Goal: Task Accomplishment & Management: Manage account settings

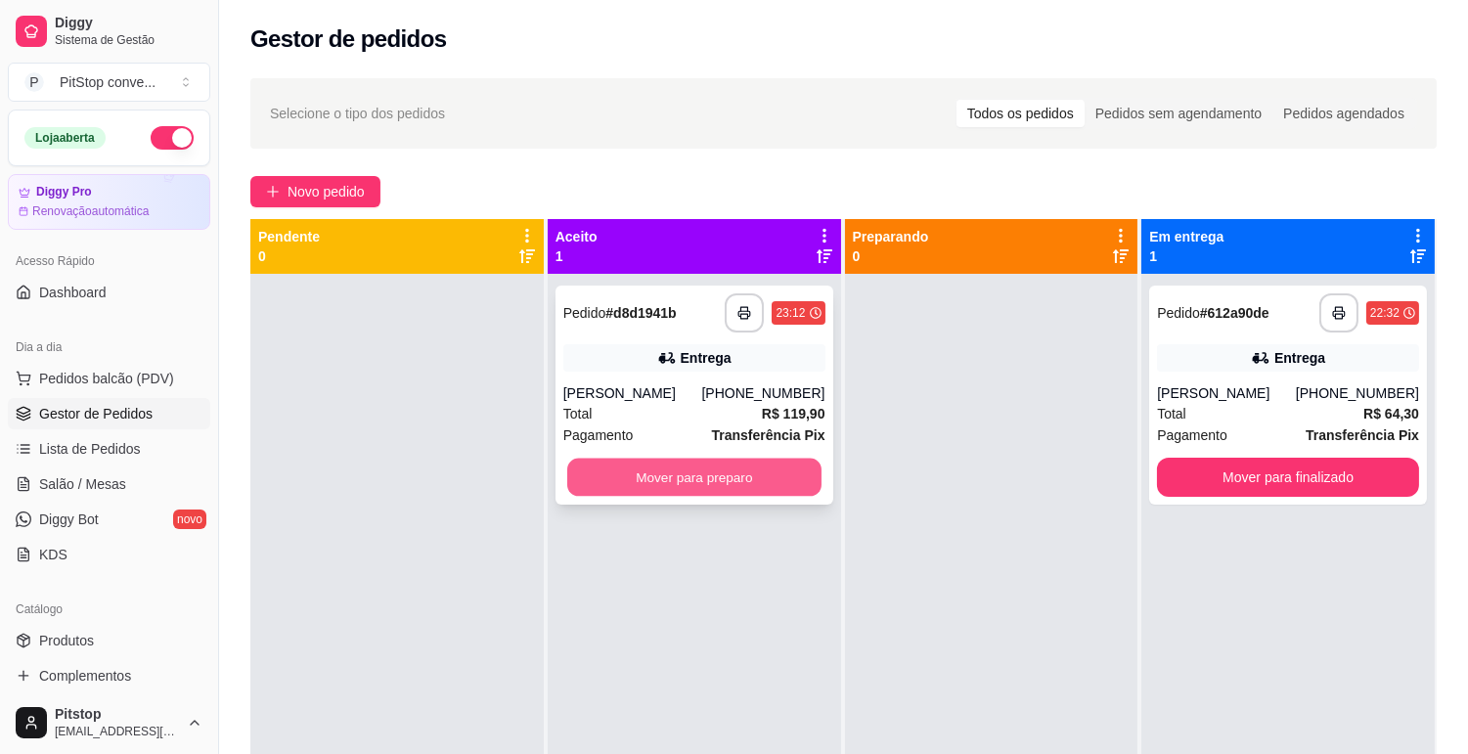
click at [727, 466] on button "Mover para preparo" at bounding box center [694, 478] width 254 height 38
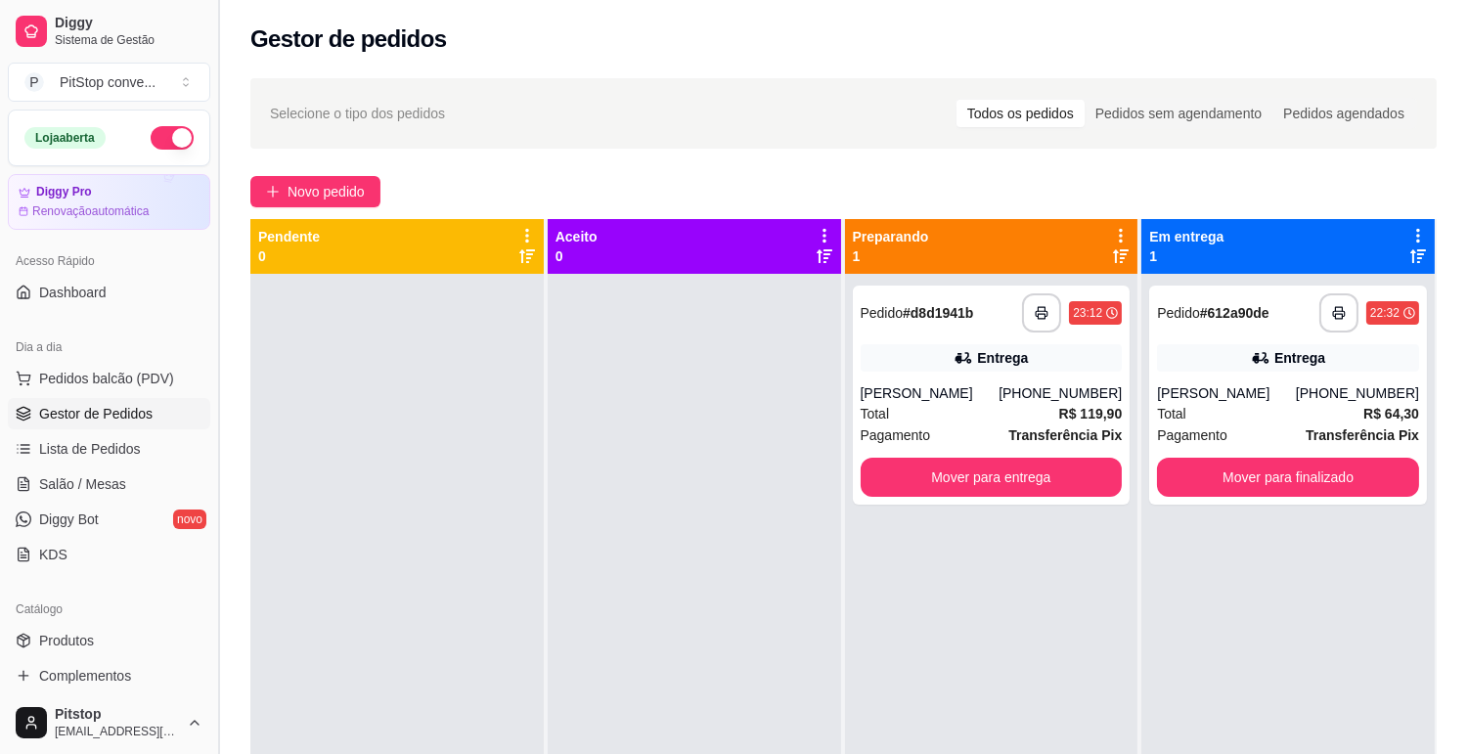
drag, startPoint x: 122, startPoint y: 383, endPoint x: 219, endPoint y: 383, distance: 96.9
click at [122, 380] on span "Pedidos balcão (PDV)" at bounding box center [106, 379] width 135 height 20
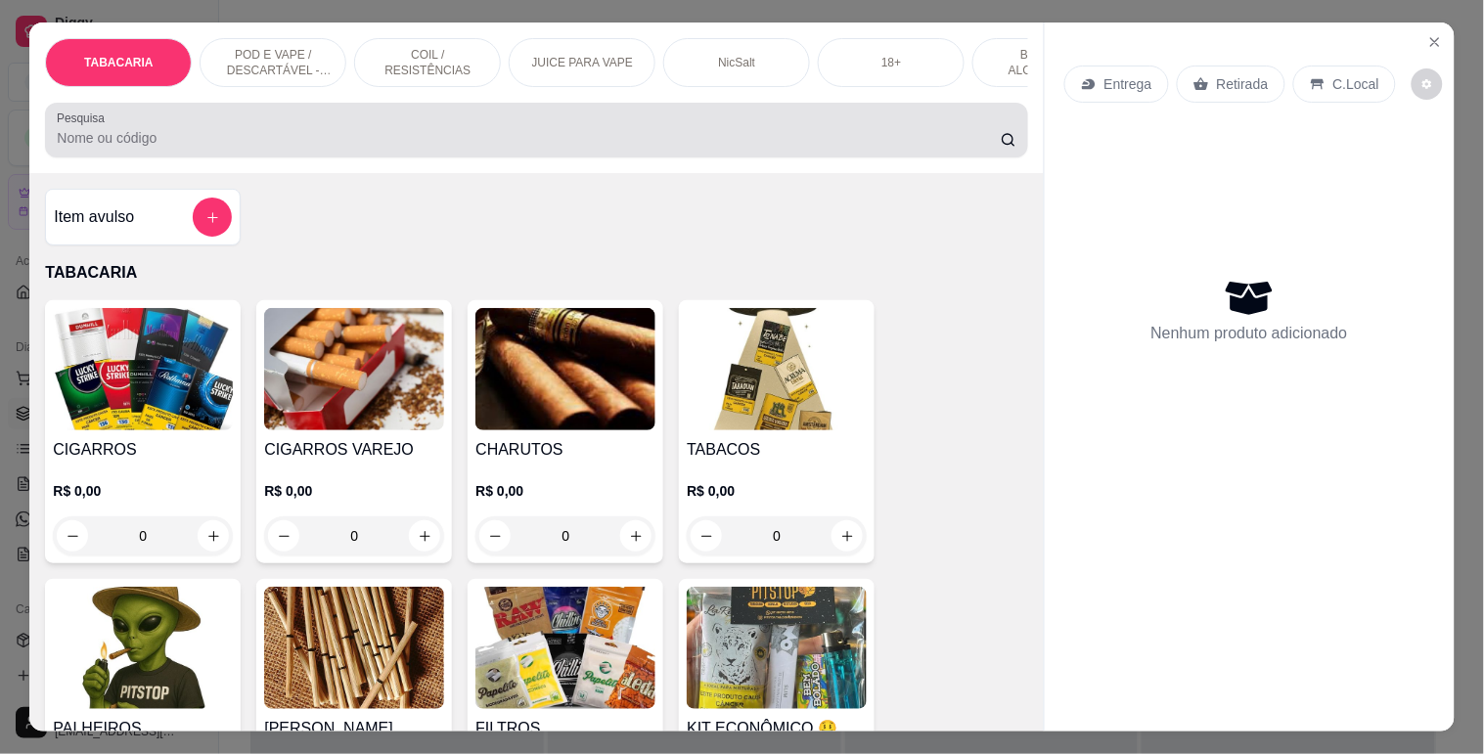
click at [124, 148] on input "Pesquisa" at bounding box center [529, 138] width 944 height 20
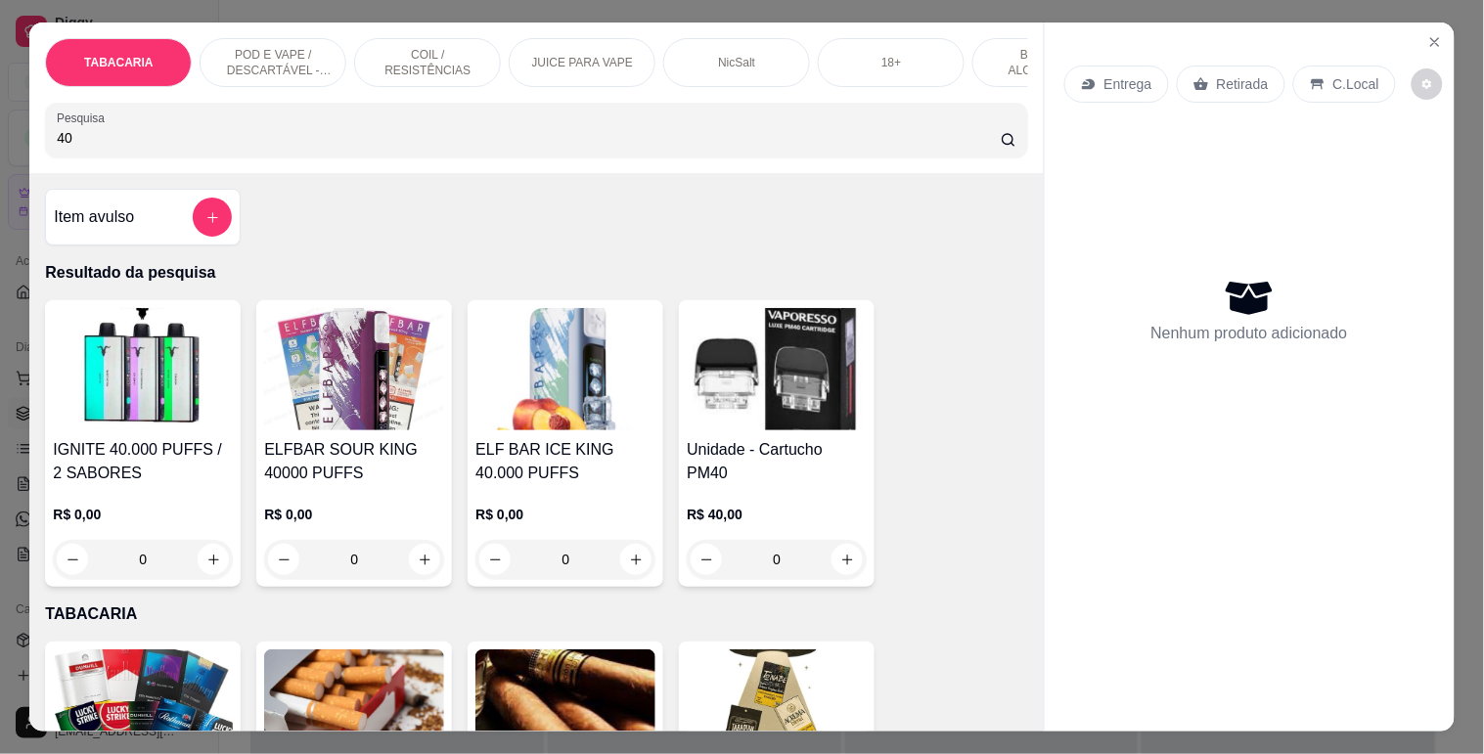
type input "40"
click at [520, 374] on img at bounding box center [565, 369] width 180 height 122
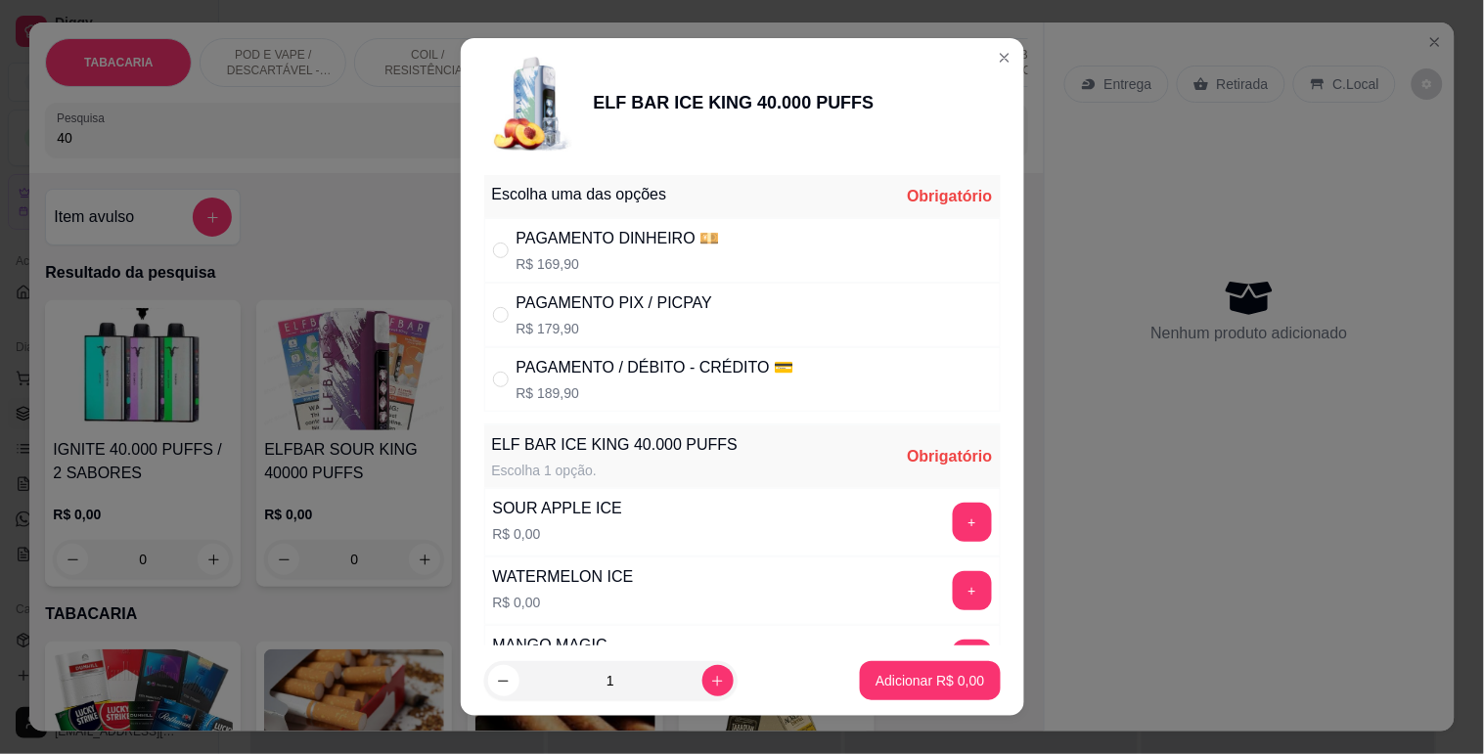
click at [580, 242] on div "PAGAMENTO DINHEIRO 💴" at bounding box center [618, 238] width 203 height 23
radio input "true"
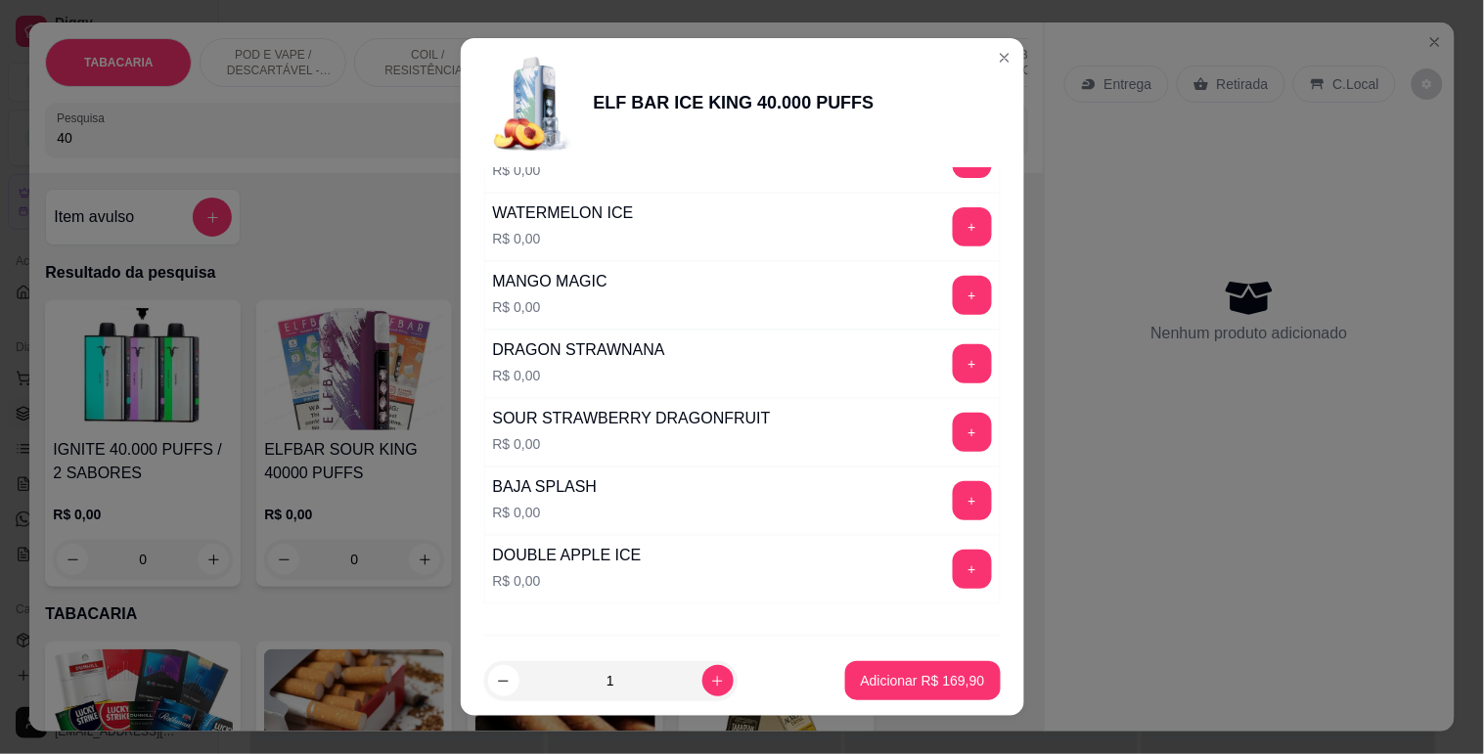
scroll to position [326, 0]
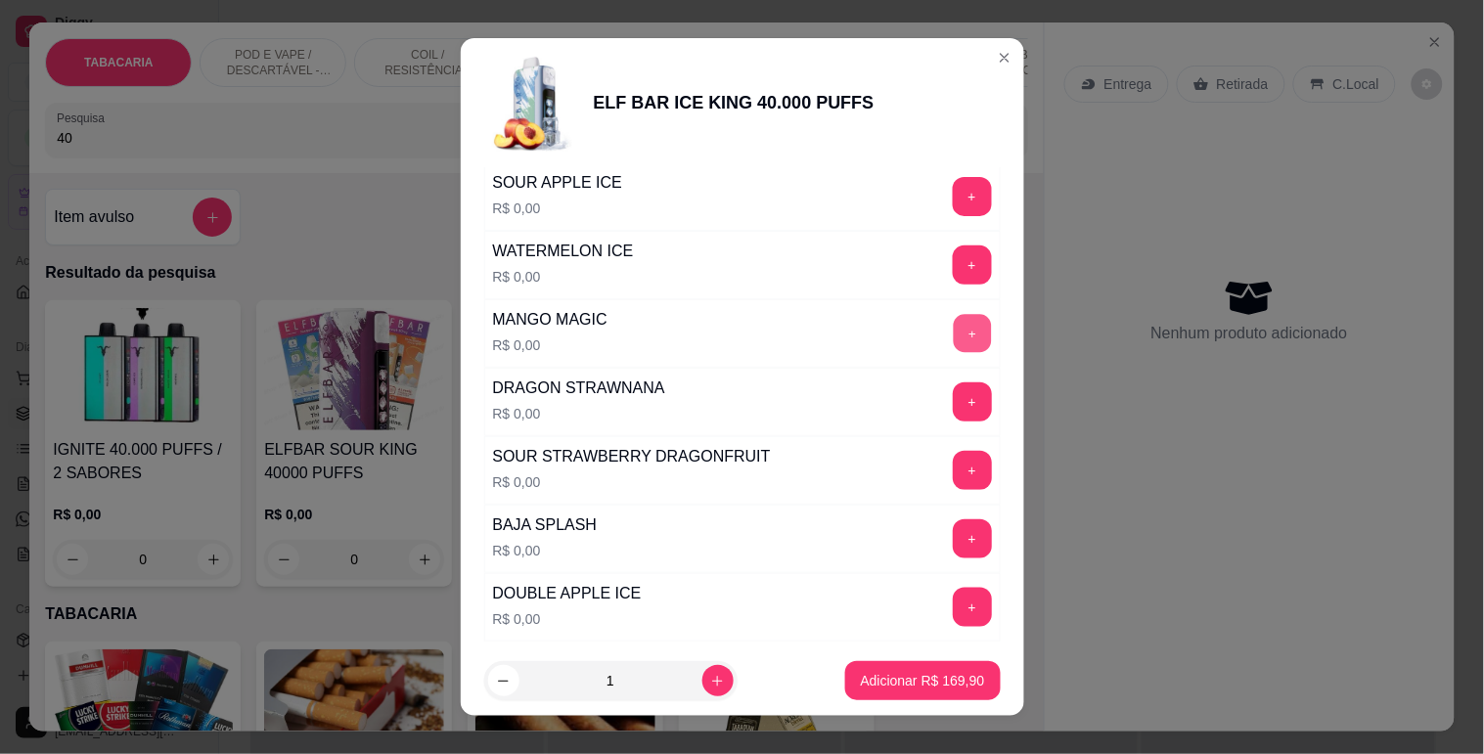
click at [953, 320] on button "+" at bounding box center [972, 333] width 38 height 38
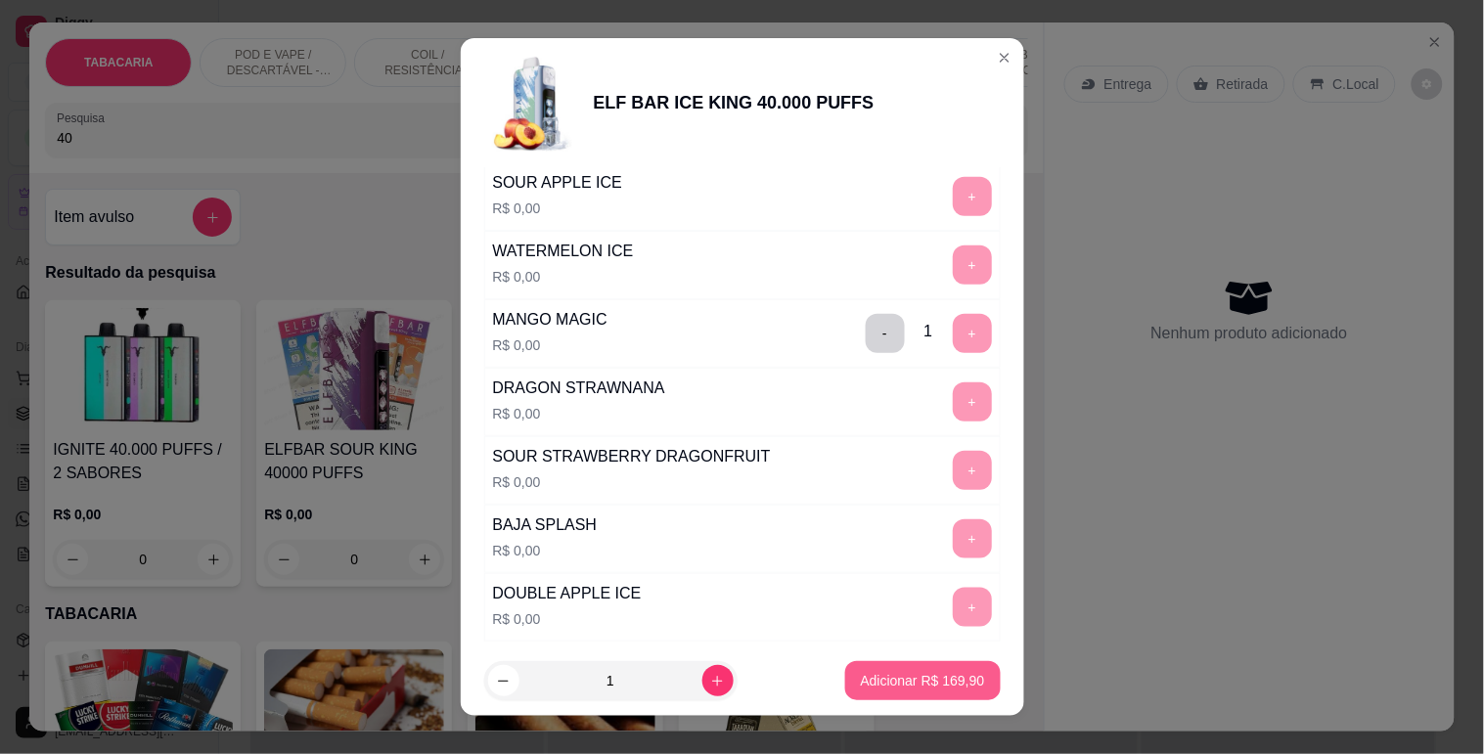
click at [868, 677] on p "Adicionar R$ 169,90" at bounding box center [923, 681] width 124 height 20
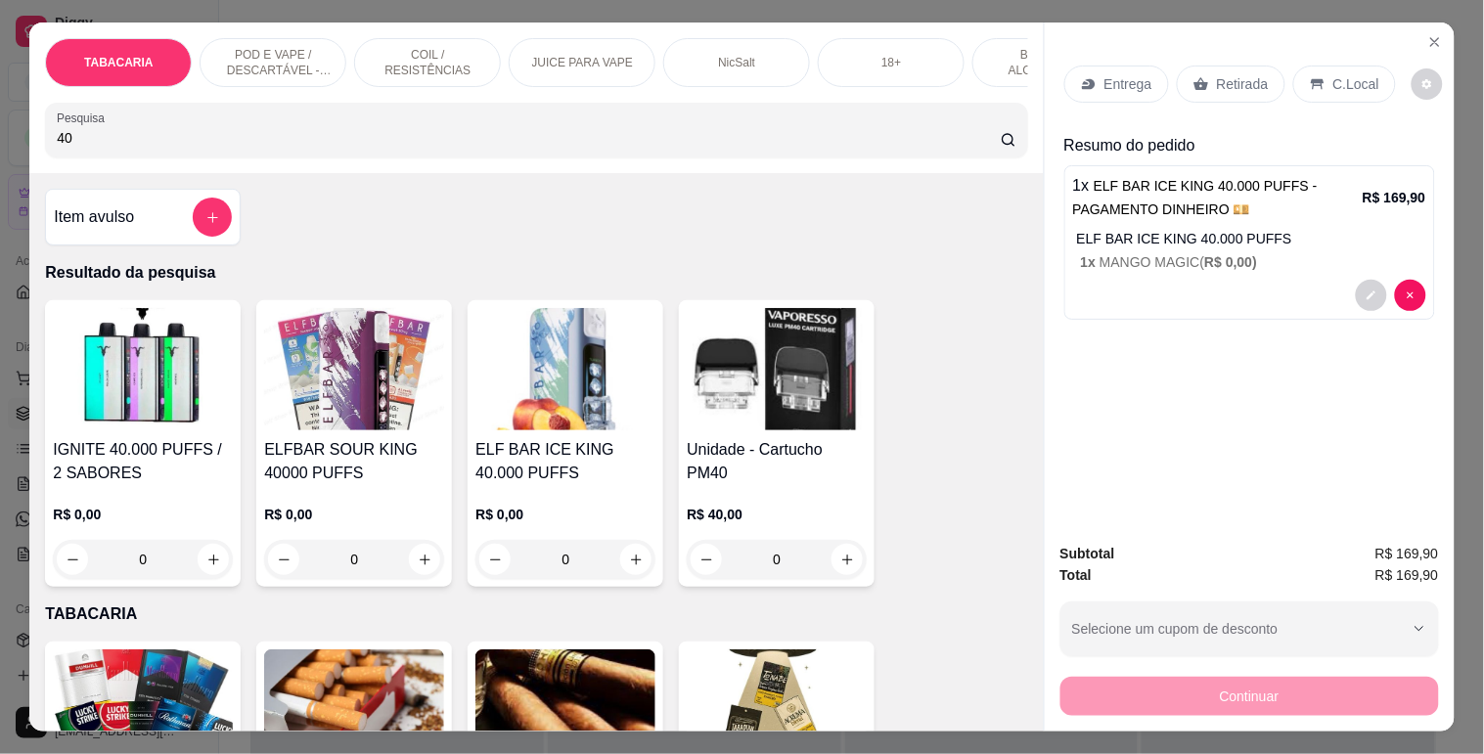
click at [1351, 84] on p "C.Local" at bounding box center [1356, 84] width 46 height 20
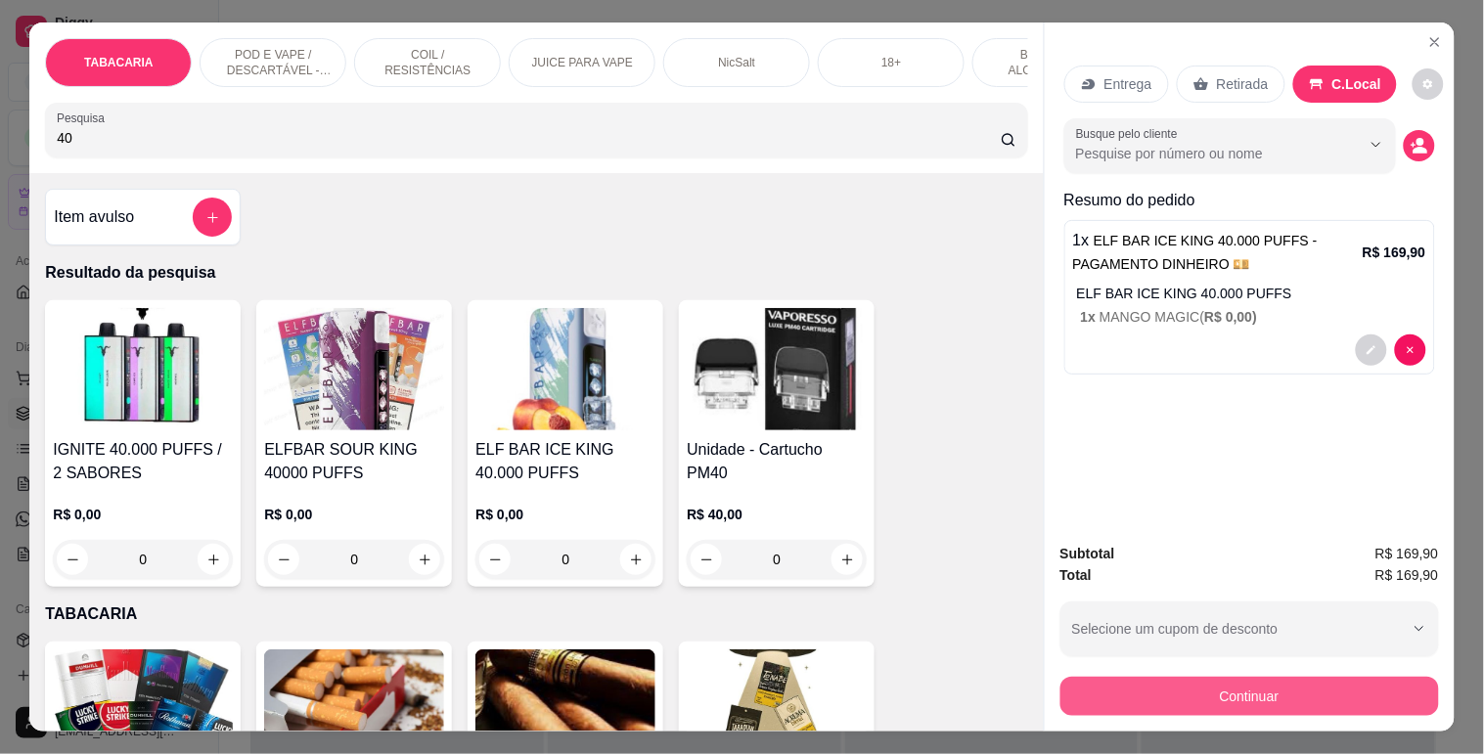
click at [1247, 677] on button "Continuar" at bounding box center [1249, 696] width 379 height 39
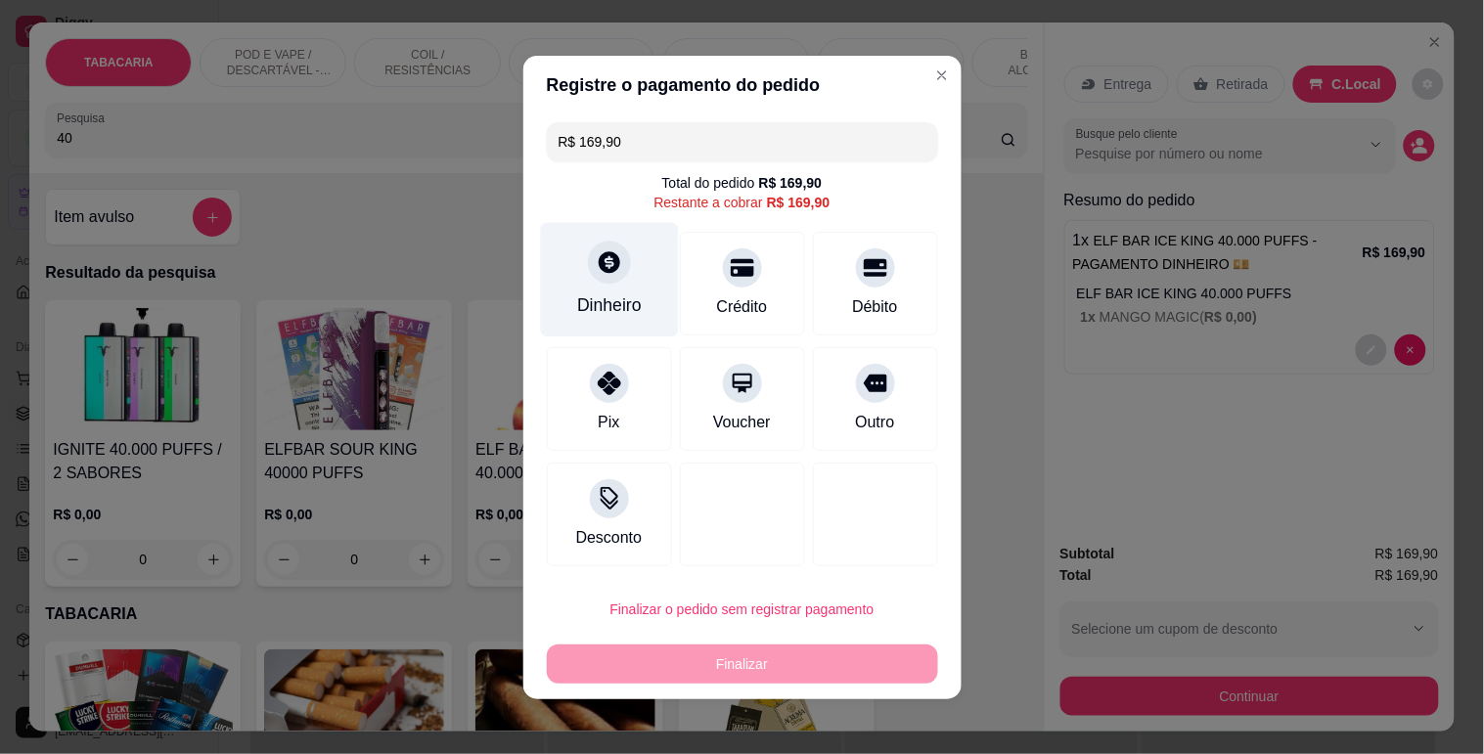
click at [588, 260] on div at bounding box center [609, 262] width 43 height 43
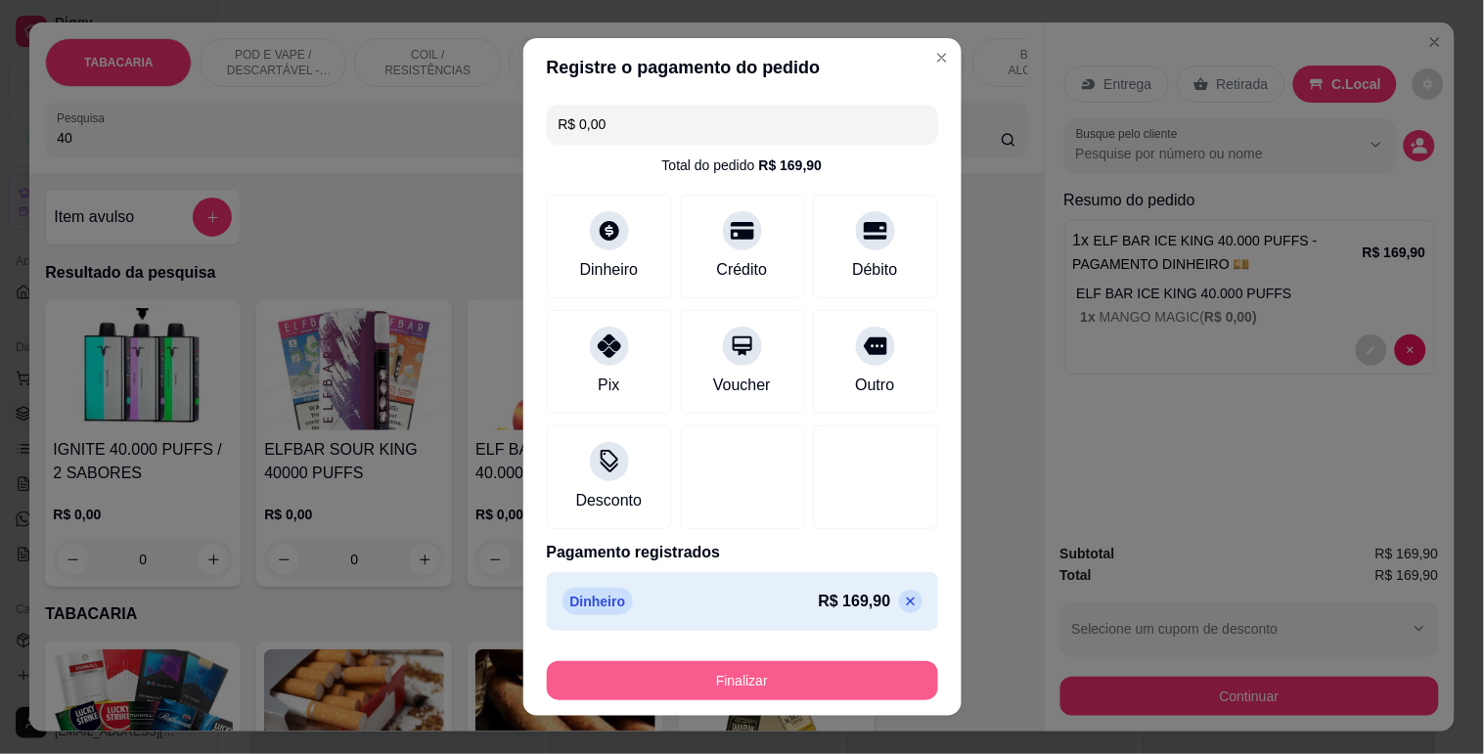
click at [745, 673] on button "Finalizar" at bounding box center [742, 680] width 391 height 39
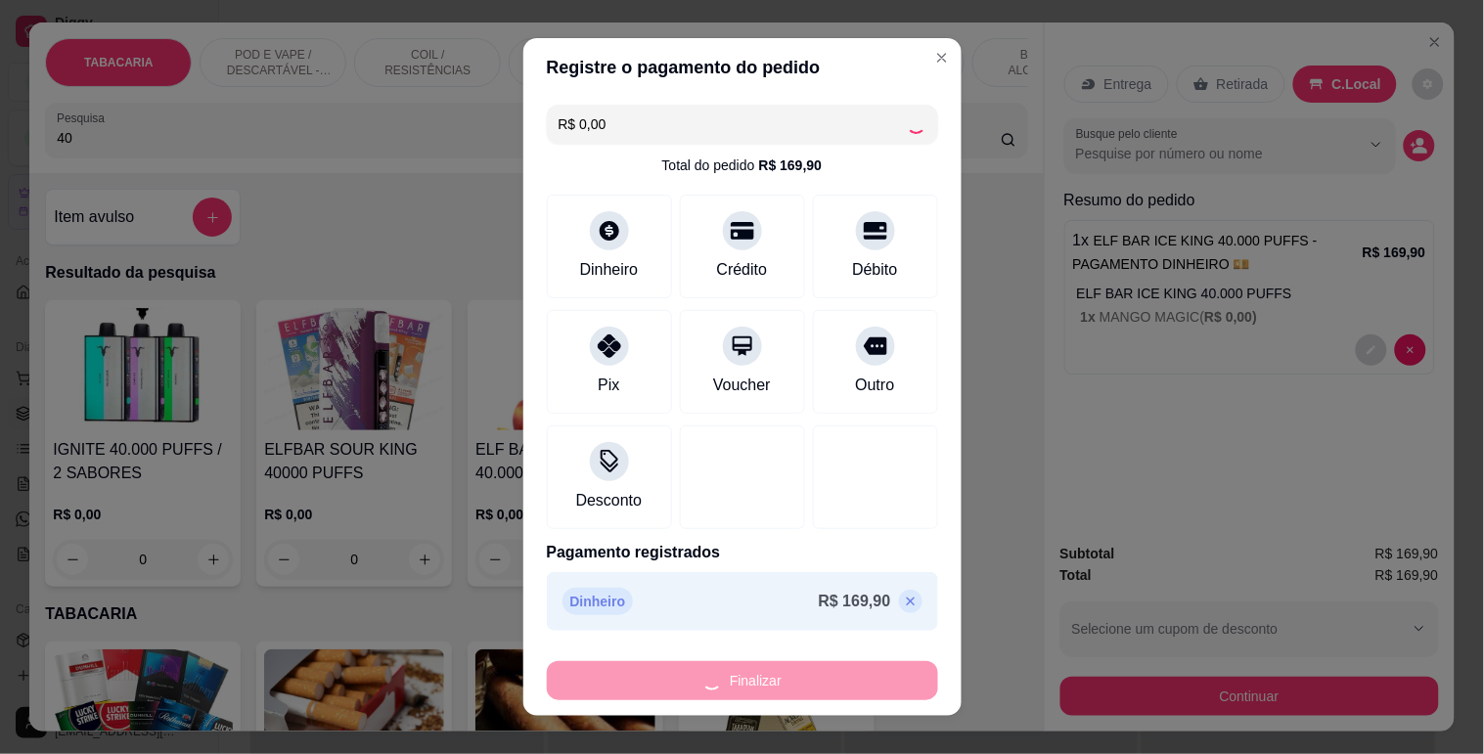
type input "-R$ 169,90"
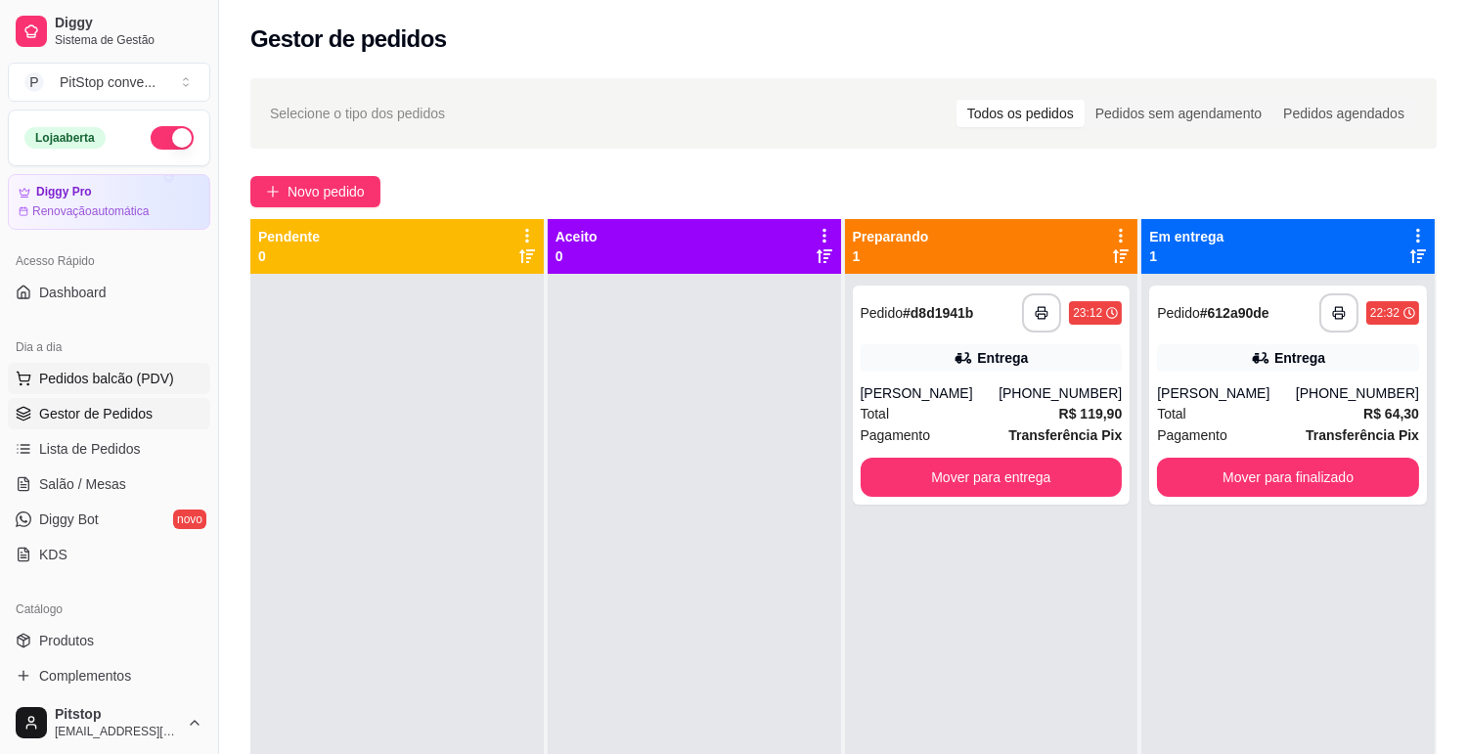
click at [122, 369] on span "Pedidos balcão (PDV)" at bounding box center [106, 379] width 135 height 20
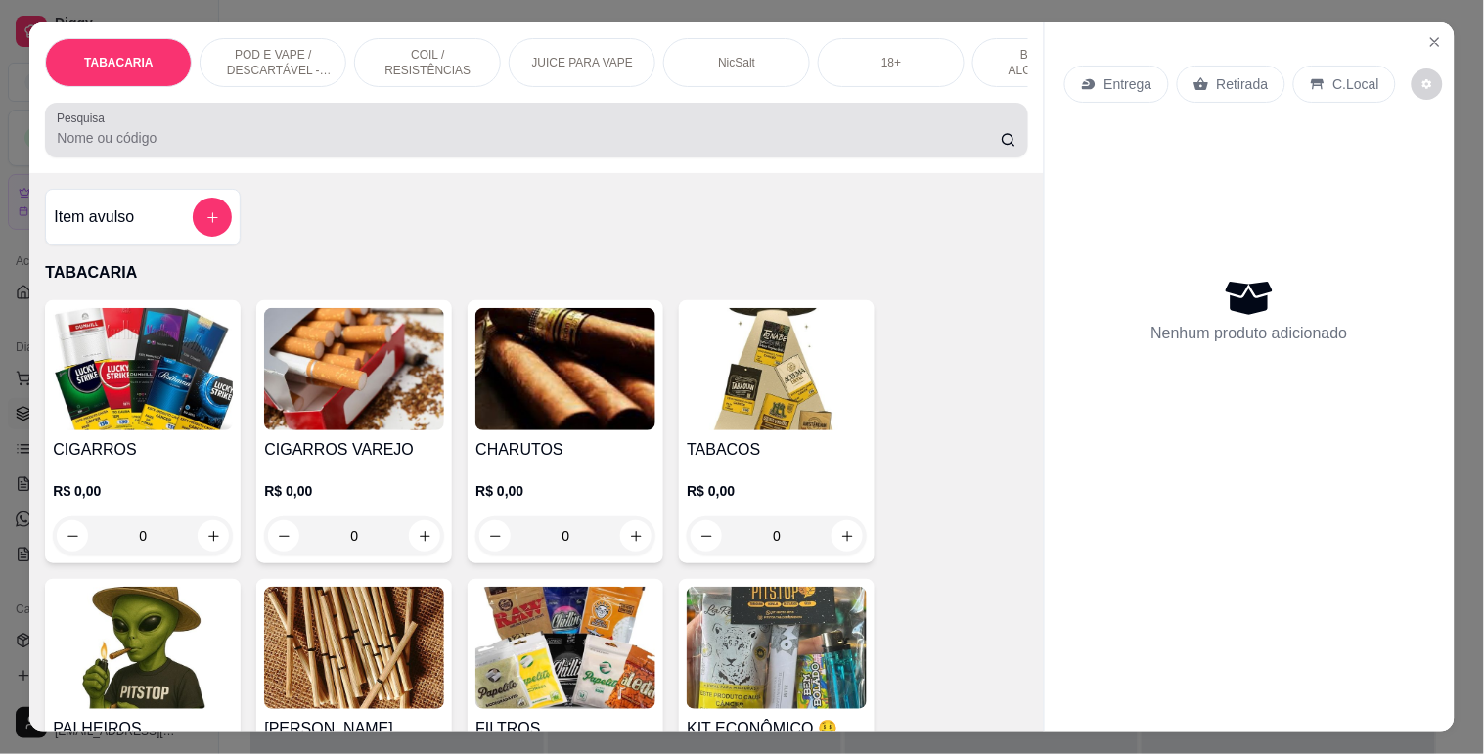
click at [219, 148] on input "Pesquisa" at bounding box center [529, 138] width 944 height 20
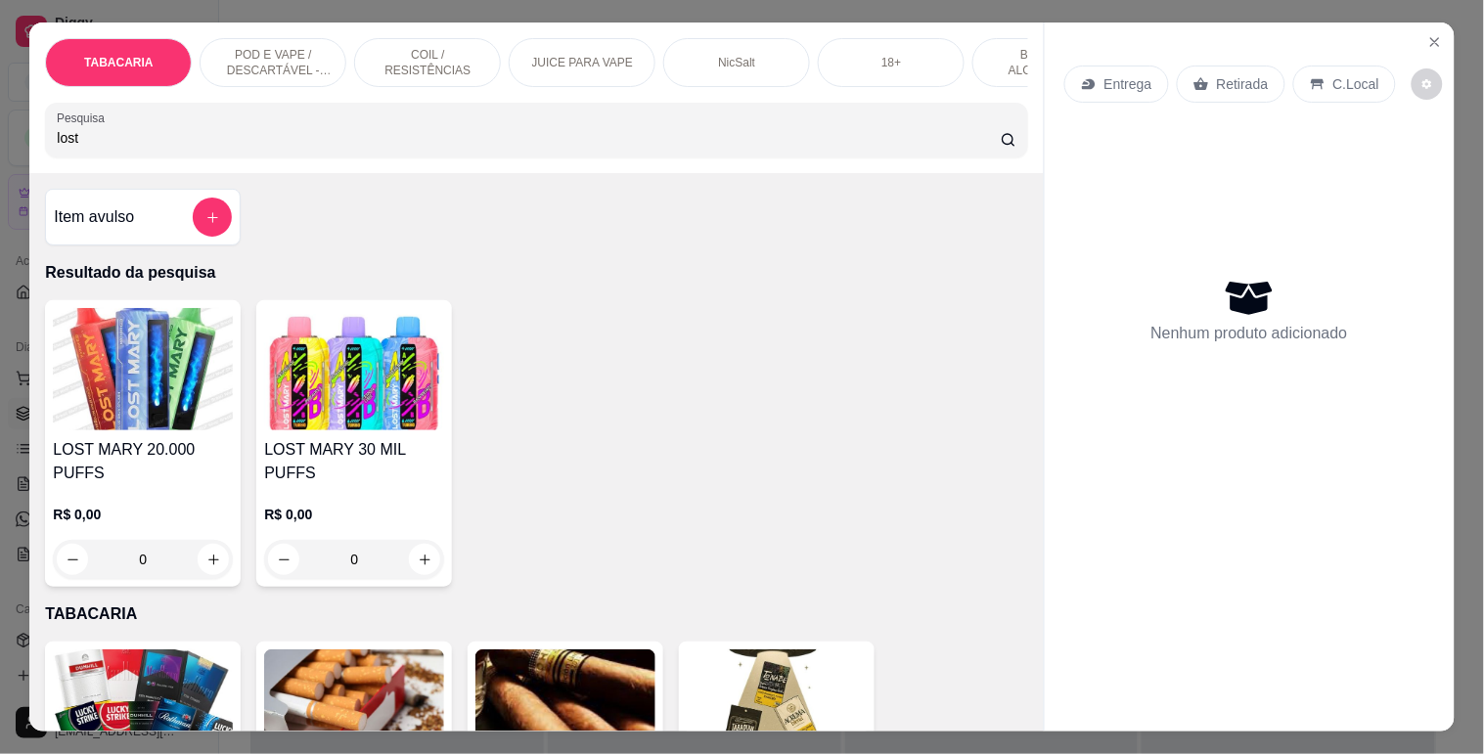
type input "lost"
click at [183, 376] on img at bounding box center [143, 369] width 180 height 122
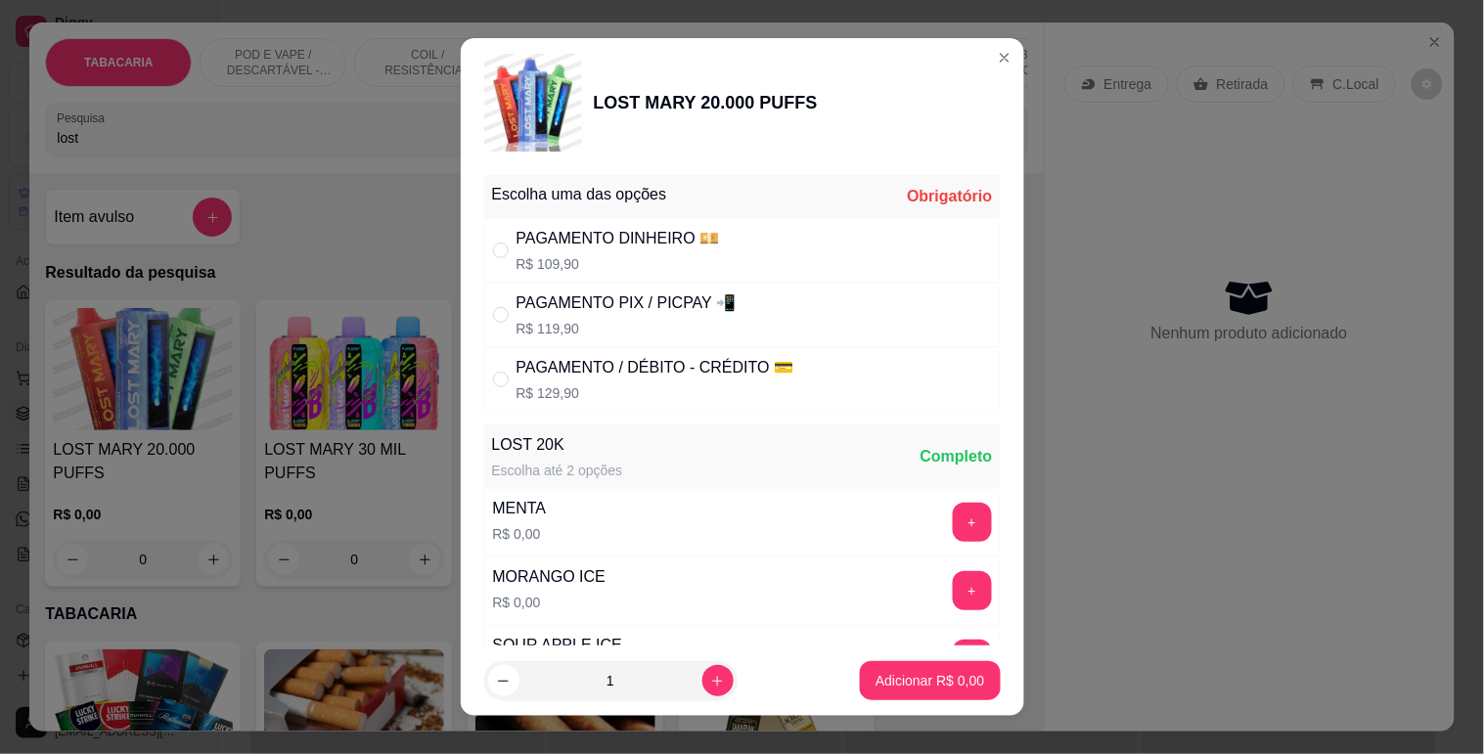
click at [599, 250] on div "PAGAMENTO DINHEIRO 💴 R$ 109,90" at bounding box center [618, 250] width 203 height 47
radio input "true"
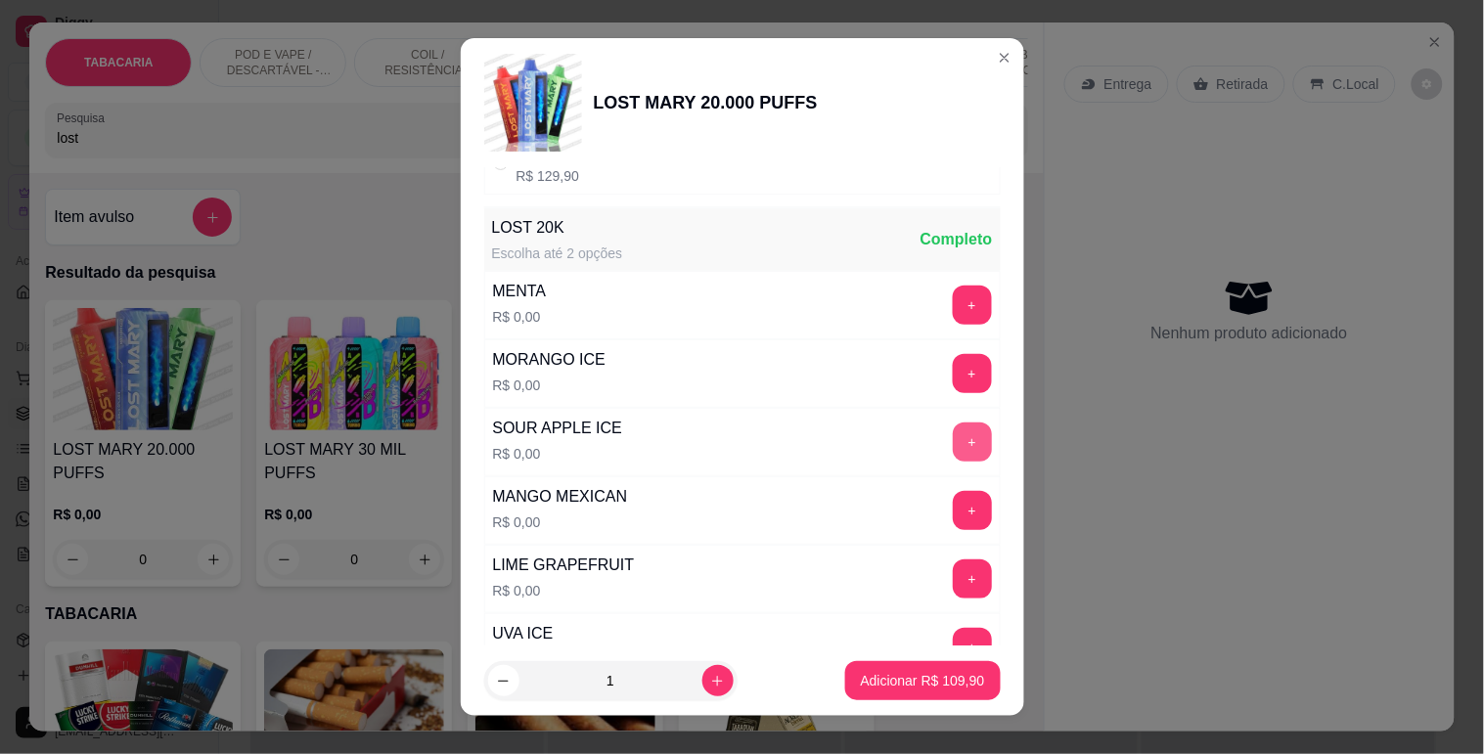
click at [953, 442] on button "+" at bounding box center [972, 442] width 39 height 39
click at [914, 667] on button "Adicionar R$ 109,90" at bounding box center [923, 680] width 156 height 39
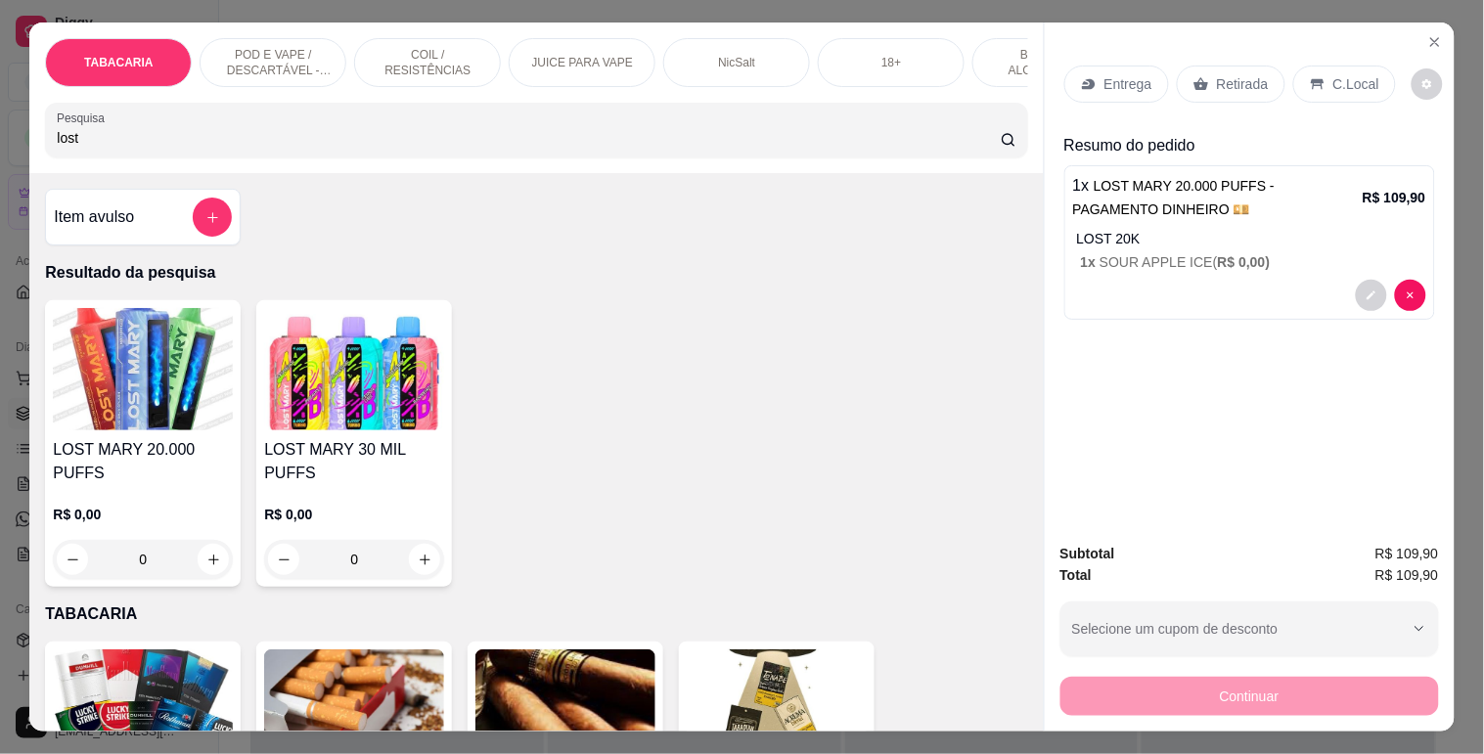
click at [1319, 74] on div "C.Local" at bounding box center [1344, 84] width 103 height 37
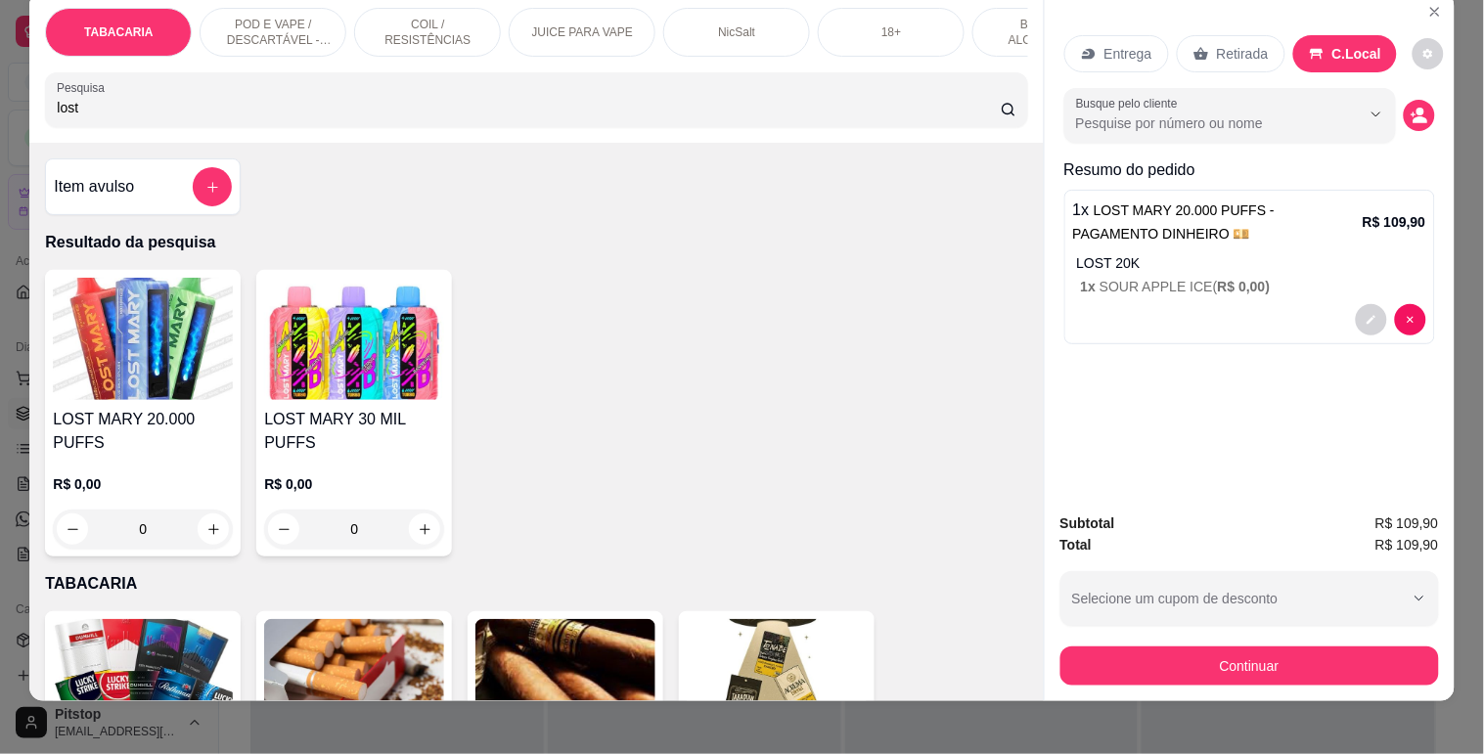
scroll to position [47, 0]
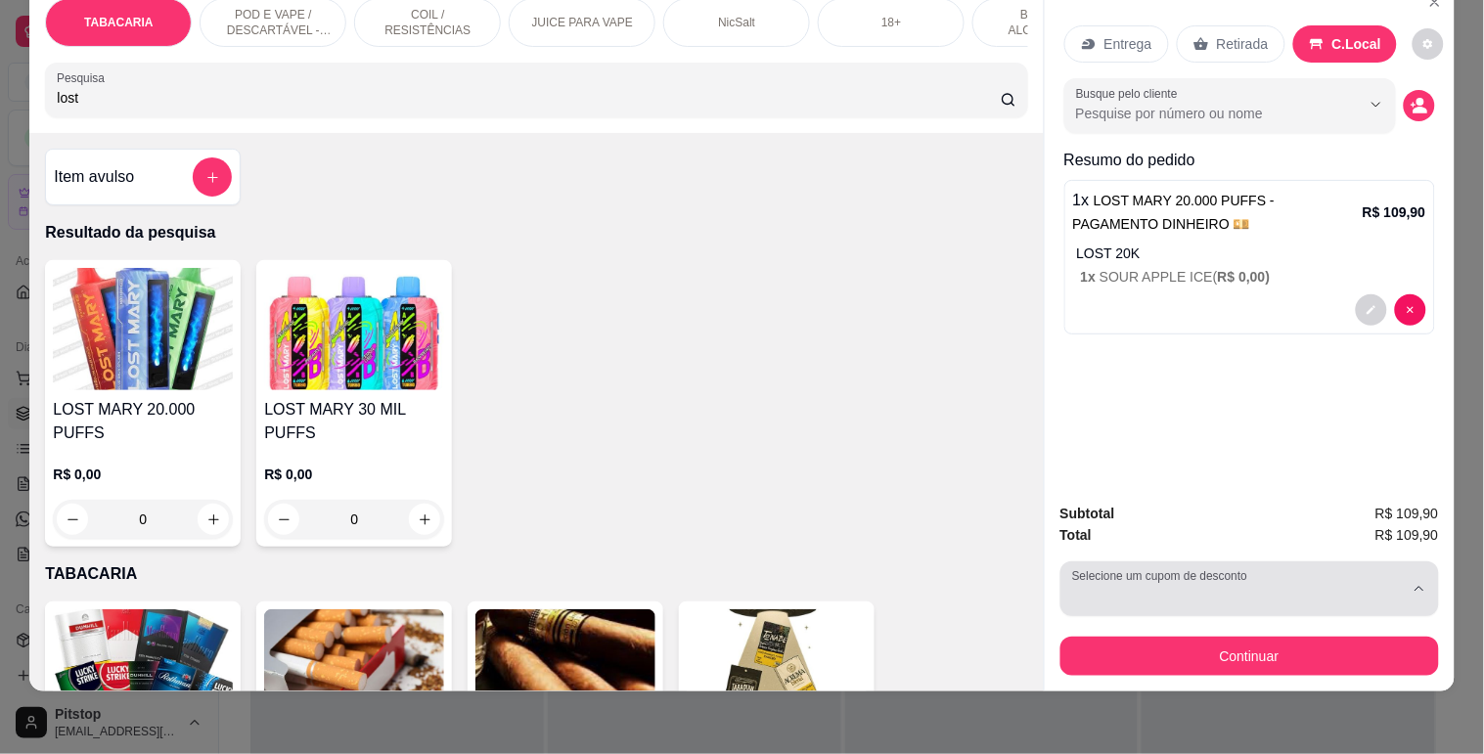
click at [1157, 563] on button "Selecione um cupom de desconto" at bounding box center [1249, 589] width 379 height 55
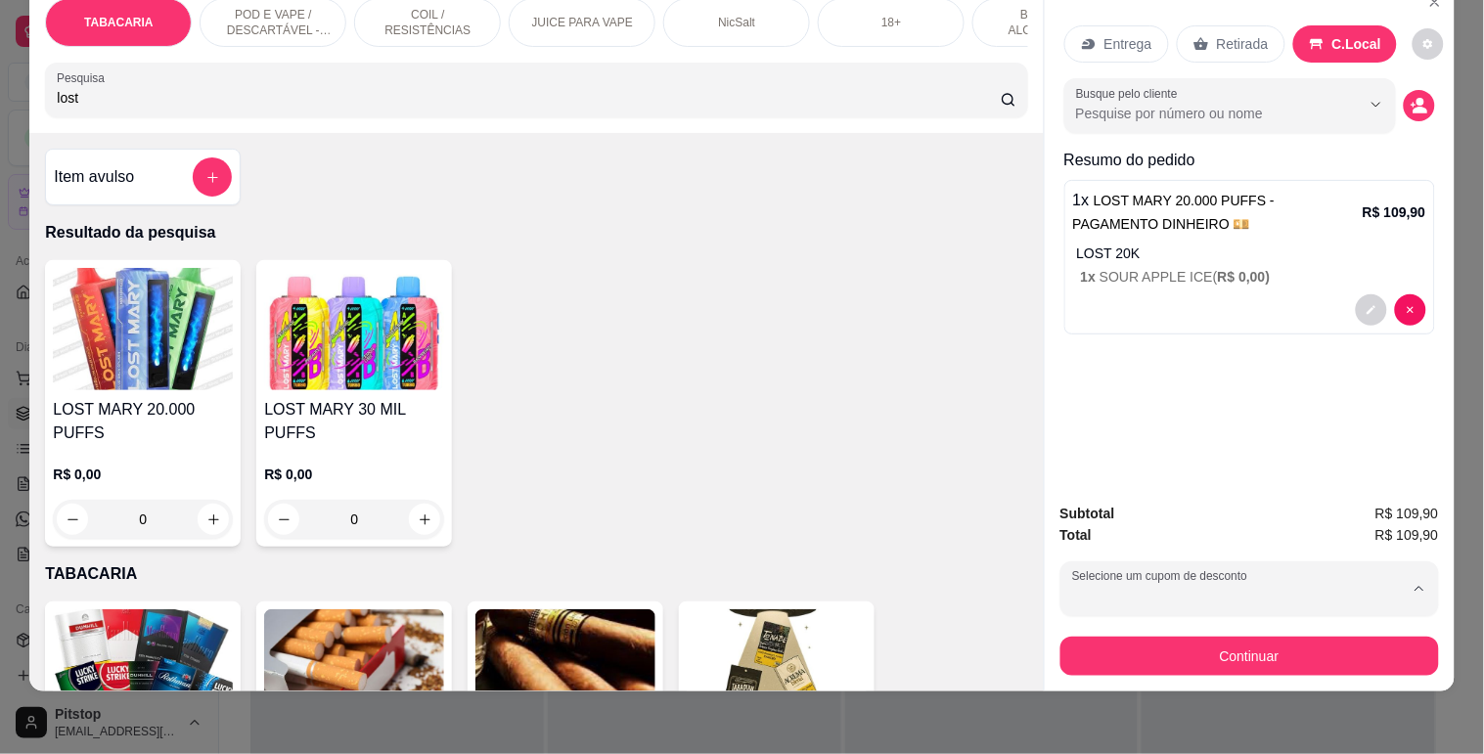
click at [1214, 633] on div "20OFF 1 disponíveis R$ 100,00 de desconto" at bounding box center [1232, 635] width 315 height 37
type input "6820b42b24ff8d0038cd4c41"
select select "6820b42b24ff8d0038cd4c41"
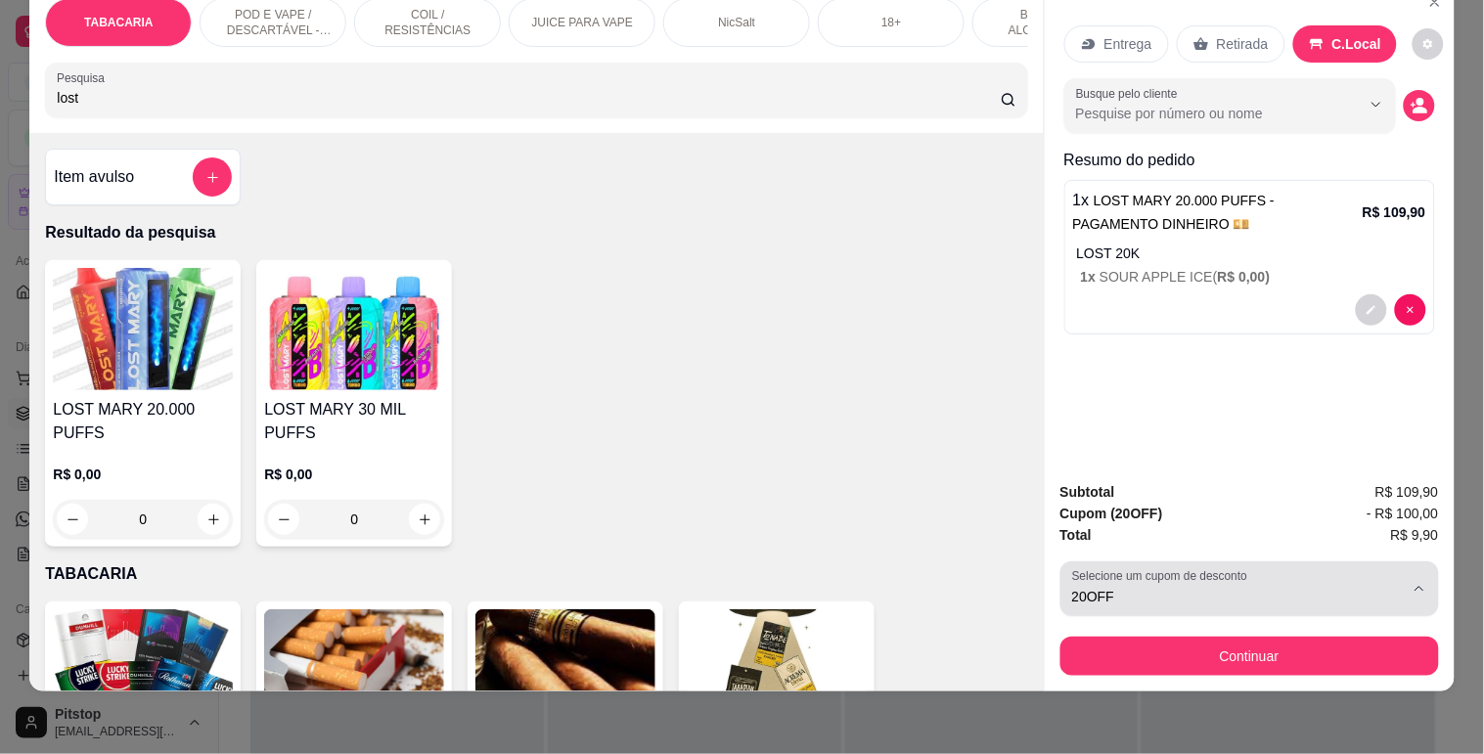
click at [1198, 587] on span "20OFF" at bounding box center [1238, 597] width 332 height 20
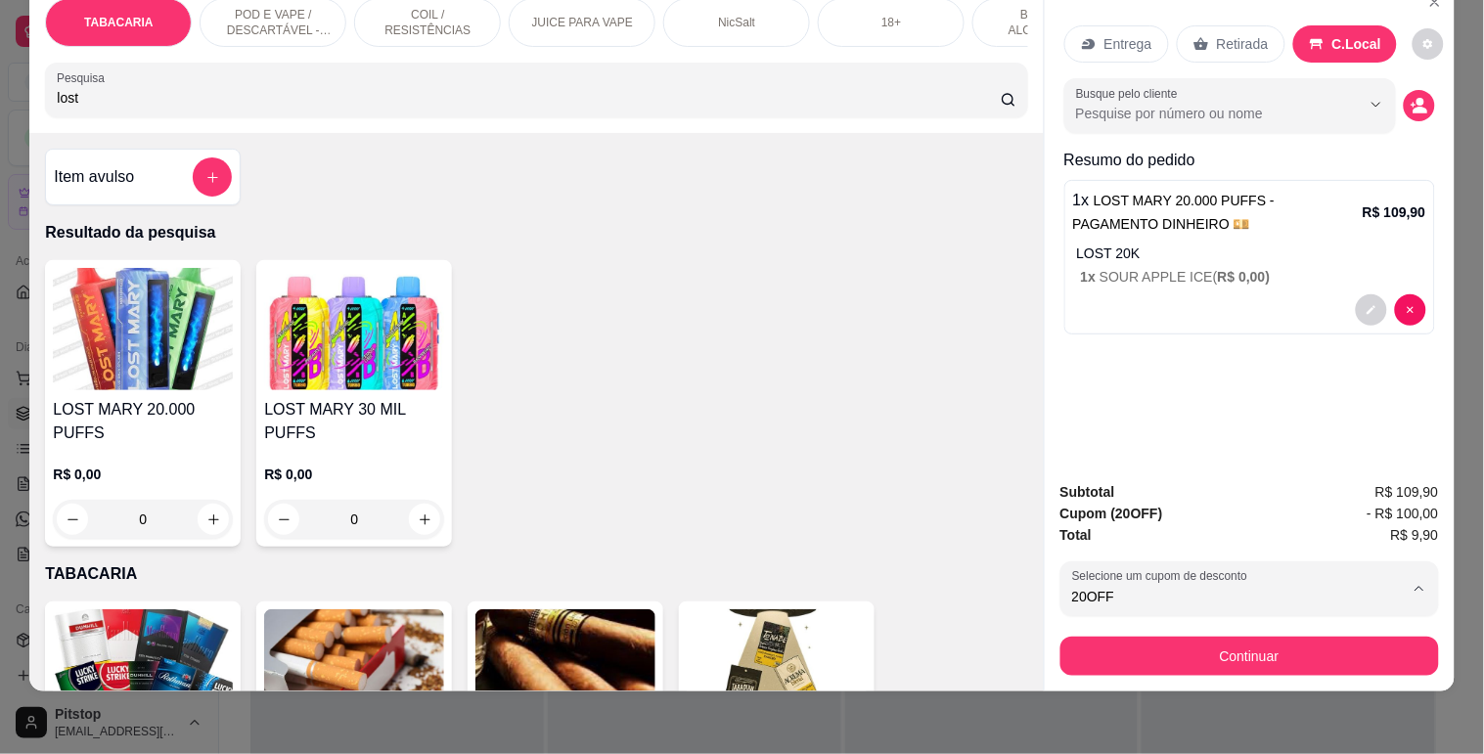
click at [1264, 529] on div "Total R$ 9,90" at bounding box center [1249, 535] width 379 height 22
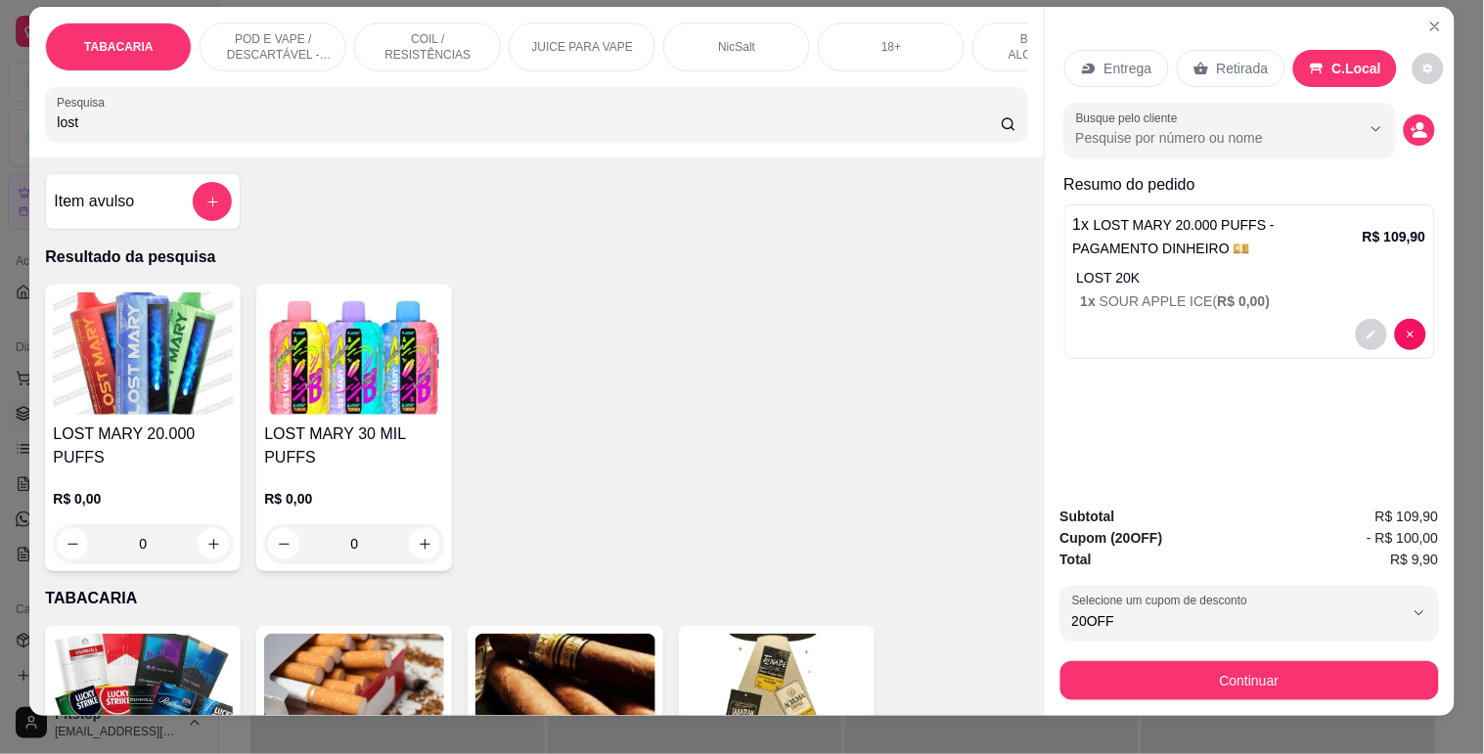
scroll to position [0, 0]
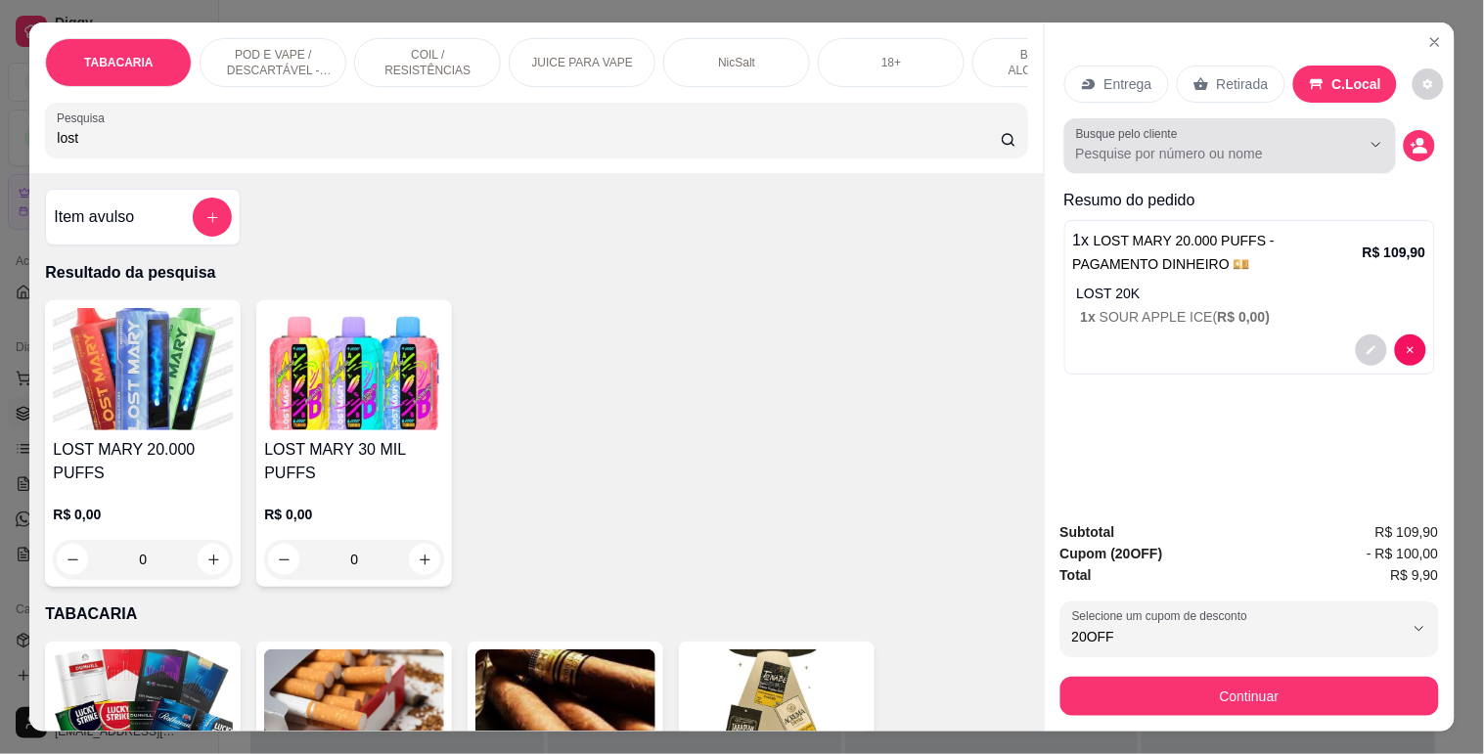
click at [1236, 157] on div at bounding box center [1230, 145] width 308 height 39
click at [1237, 157] on div at bounding box center [1230, 145] width 308 height 39
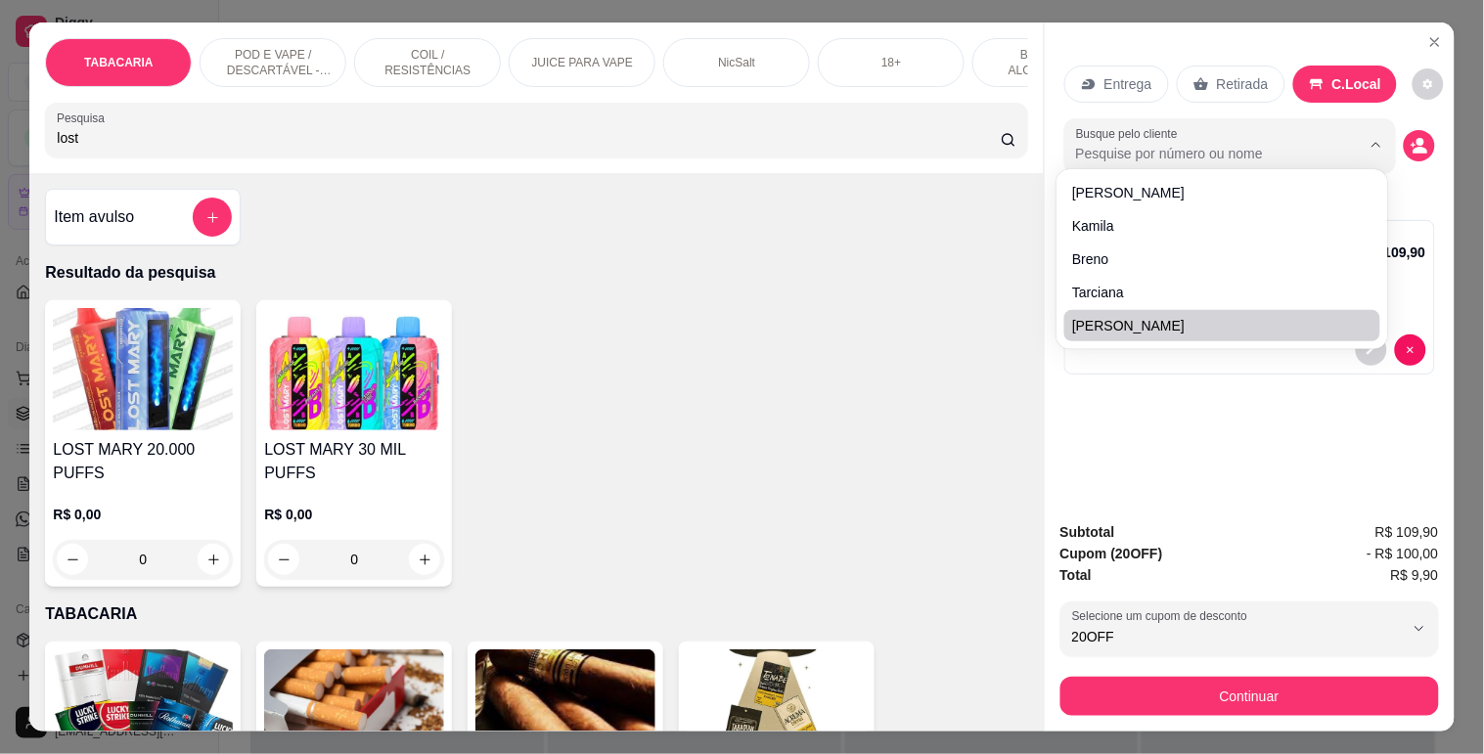
click at [1167, 370] on div "Resumo do pedido 1 x LOST MARY 20.000 PUFFS - PAGAMENTO DINHEIRO 💴 R$ 109,90 LO…" at bounding box center [1249, 286] width 371 height 194
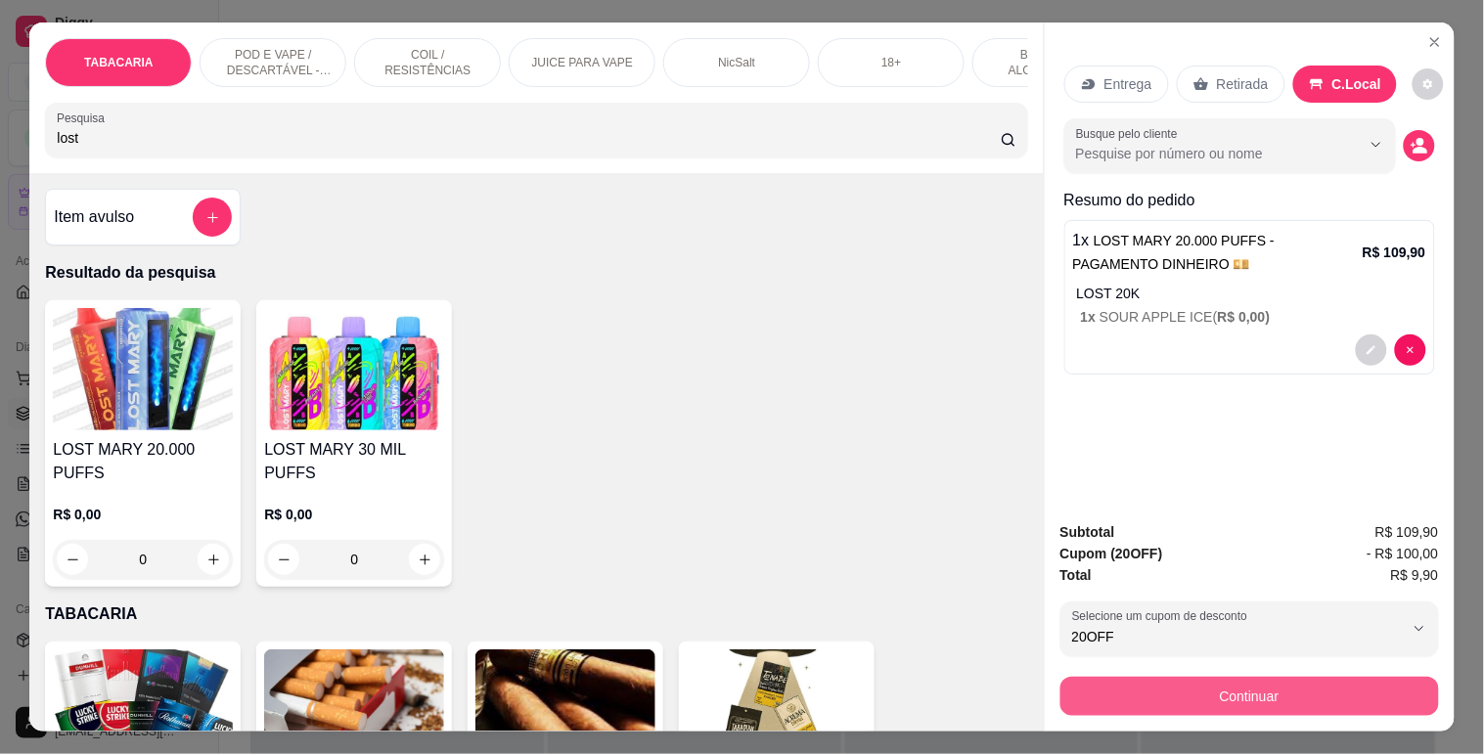
click at [1174, 688] on button "Continuar" at bounding box center [1249, 696] width 379 height 39
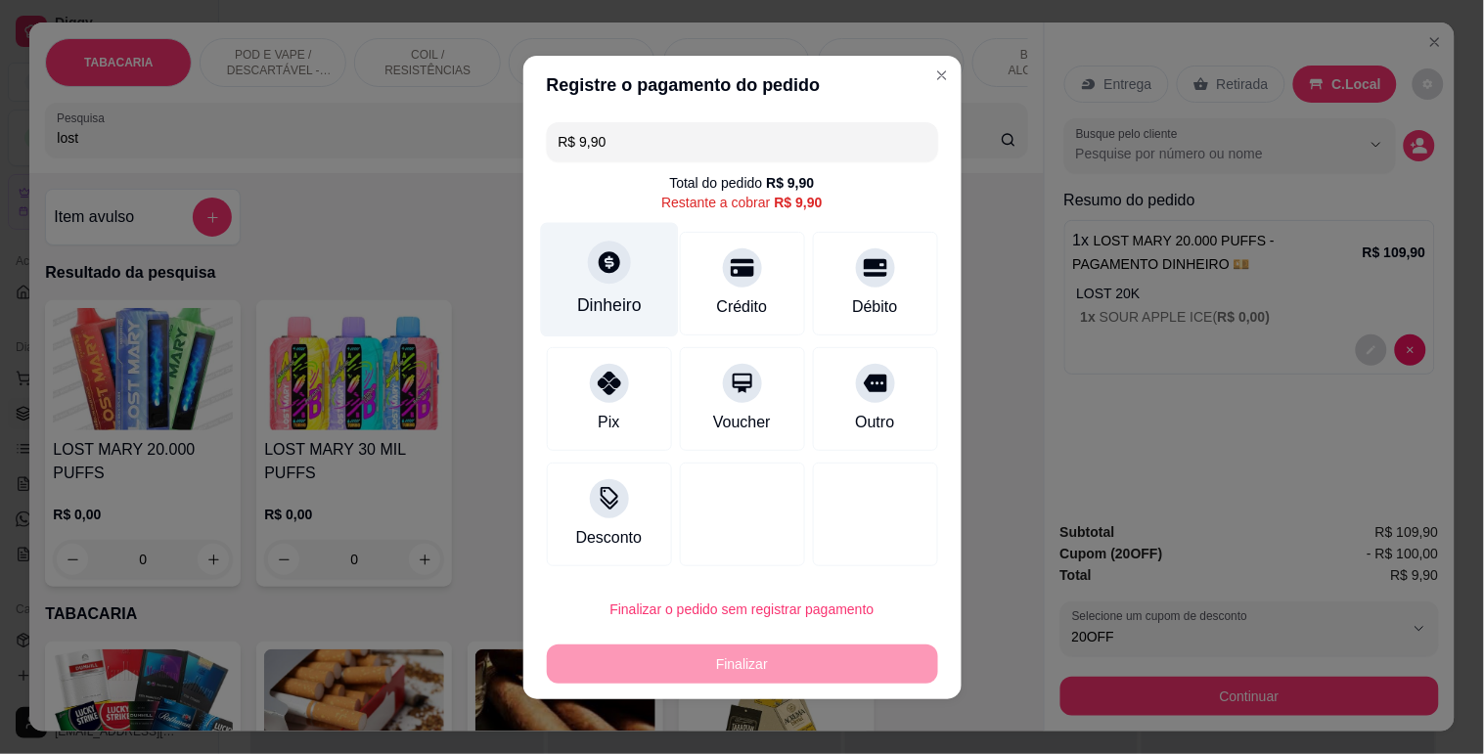
click at [609, 269] on icon at bounding box center [608, 261] width 25 height 25
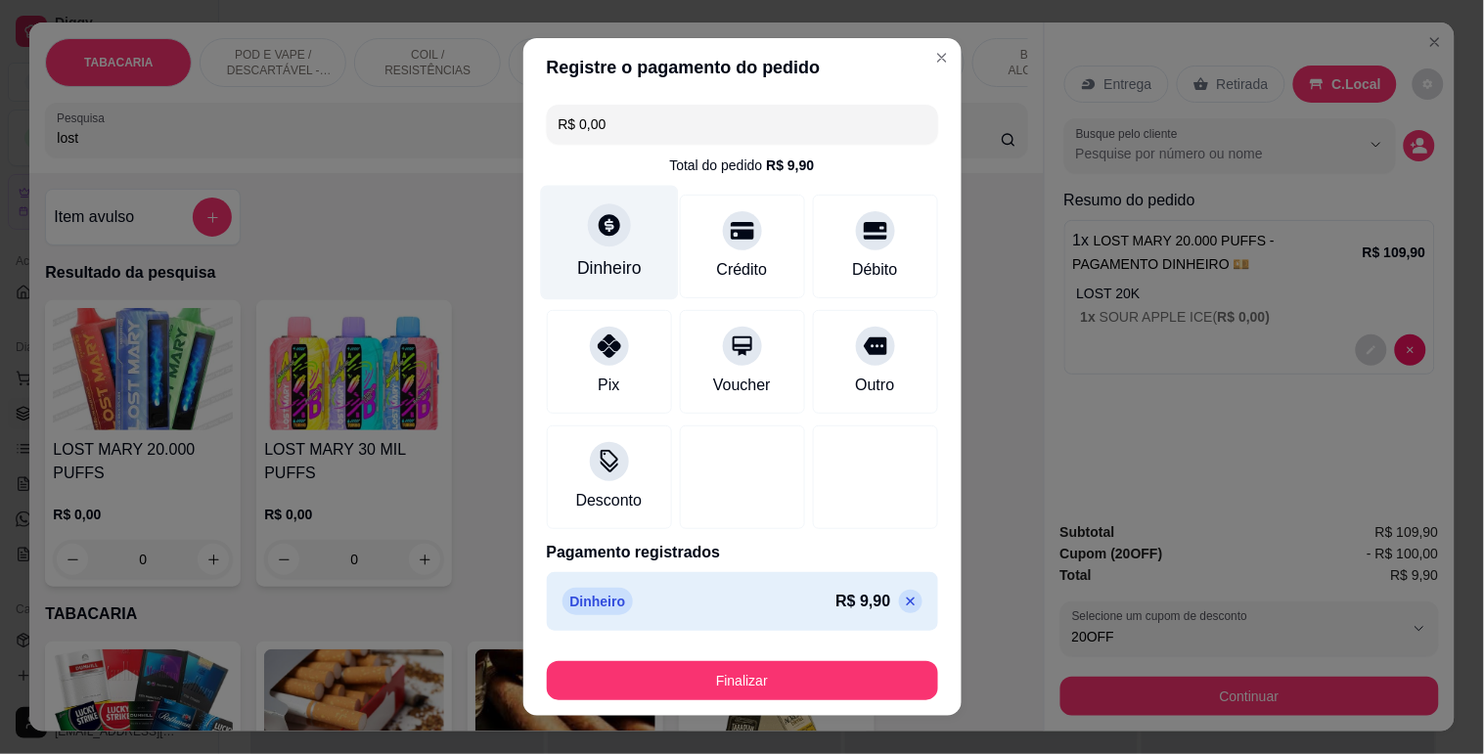
click at [614, 223] on div at bounding box center [609, 224] width 43 height 43
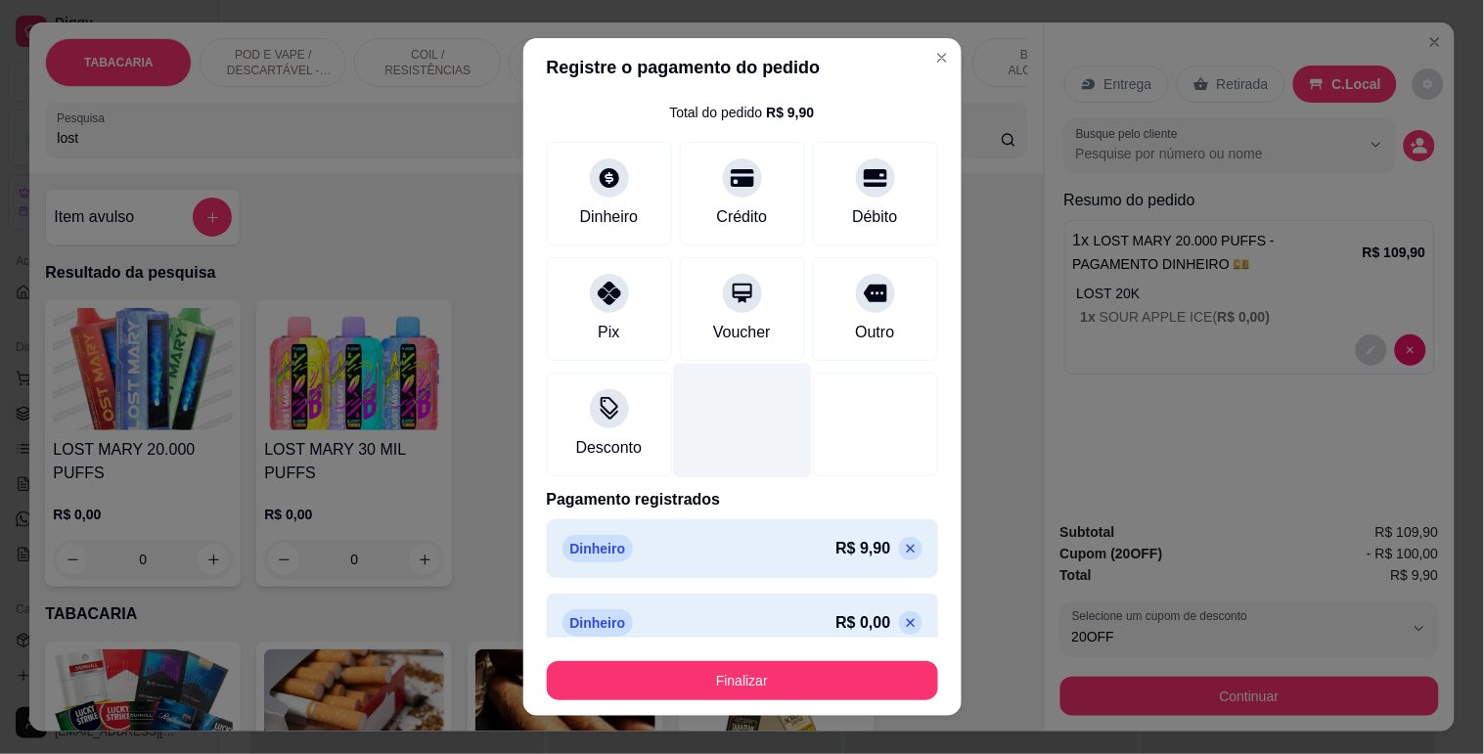
scroll to position [73, 0]
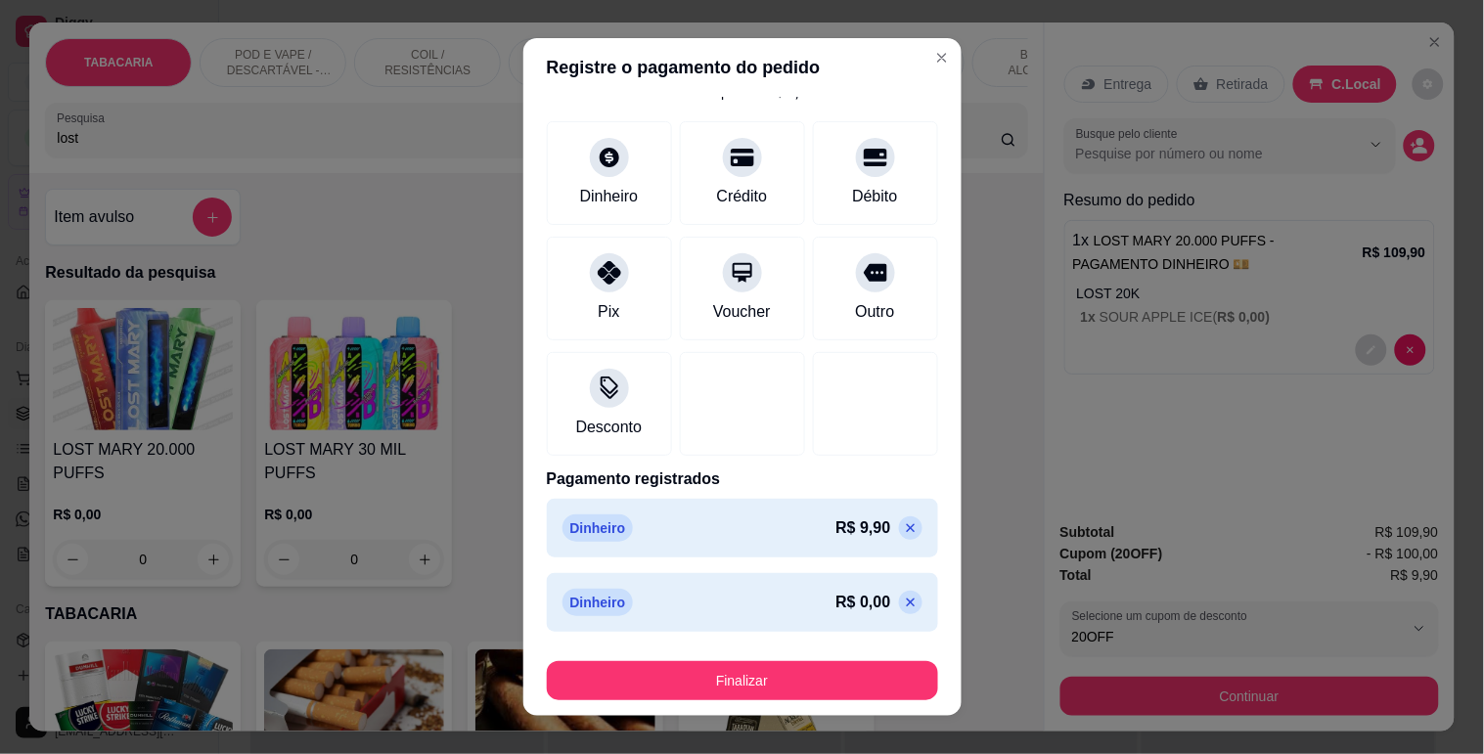
click at [881, 603] on div "R$ 0,00" at bounding box center [878, 602] width 86 height 23
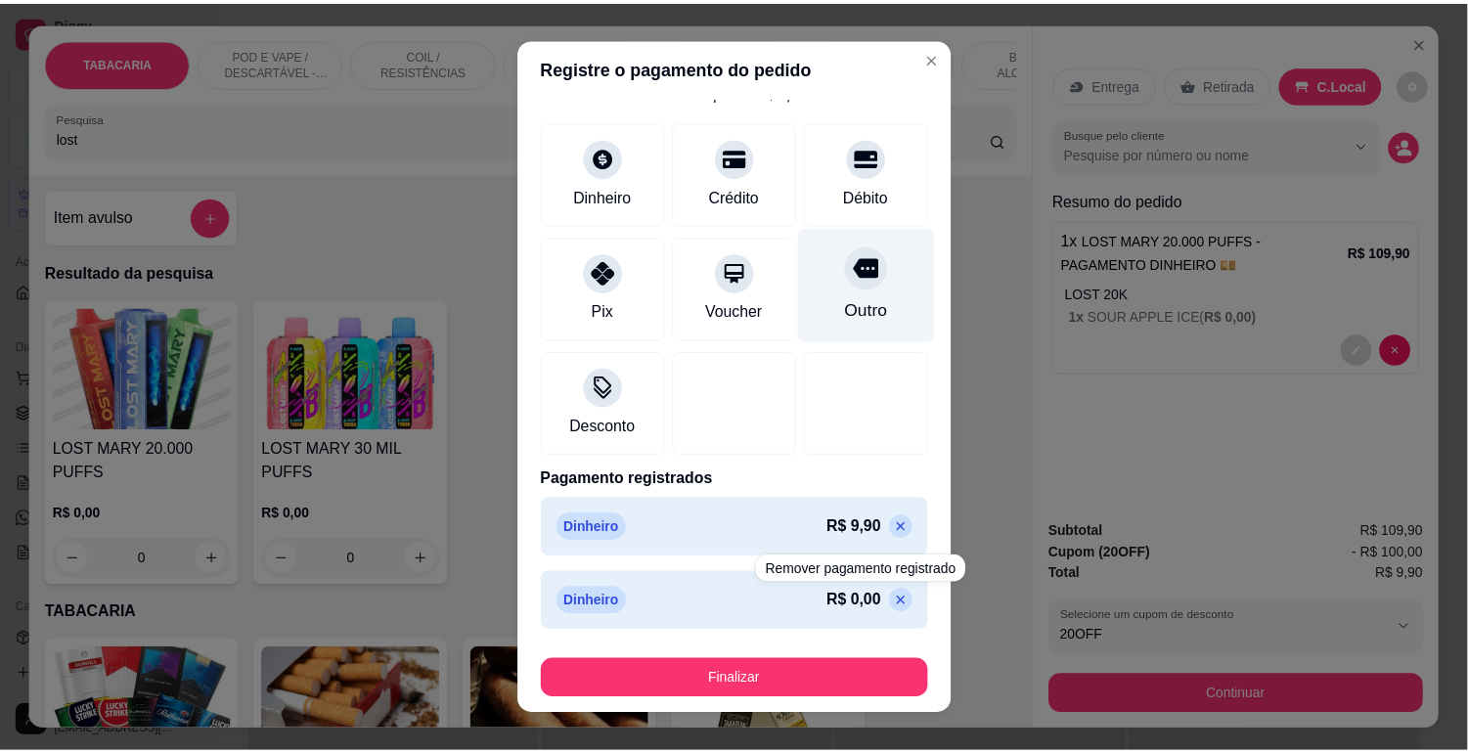
scroll to position [0, 0]
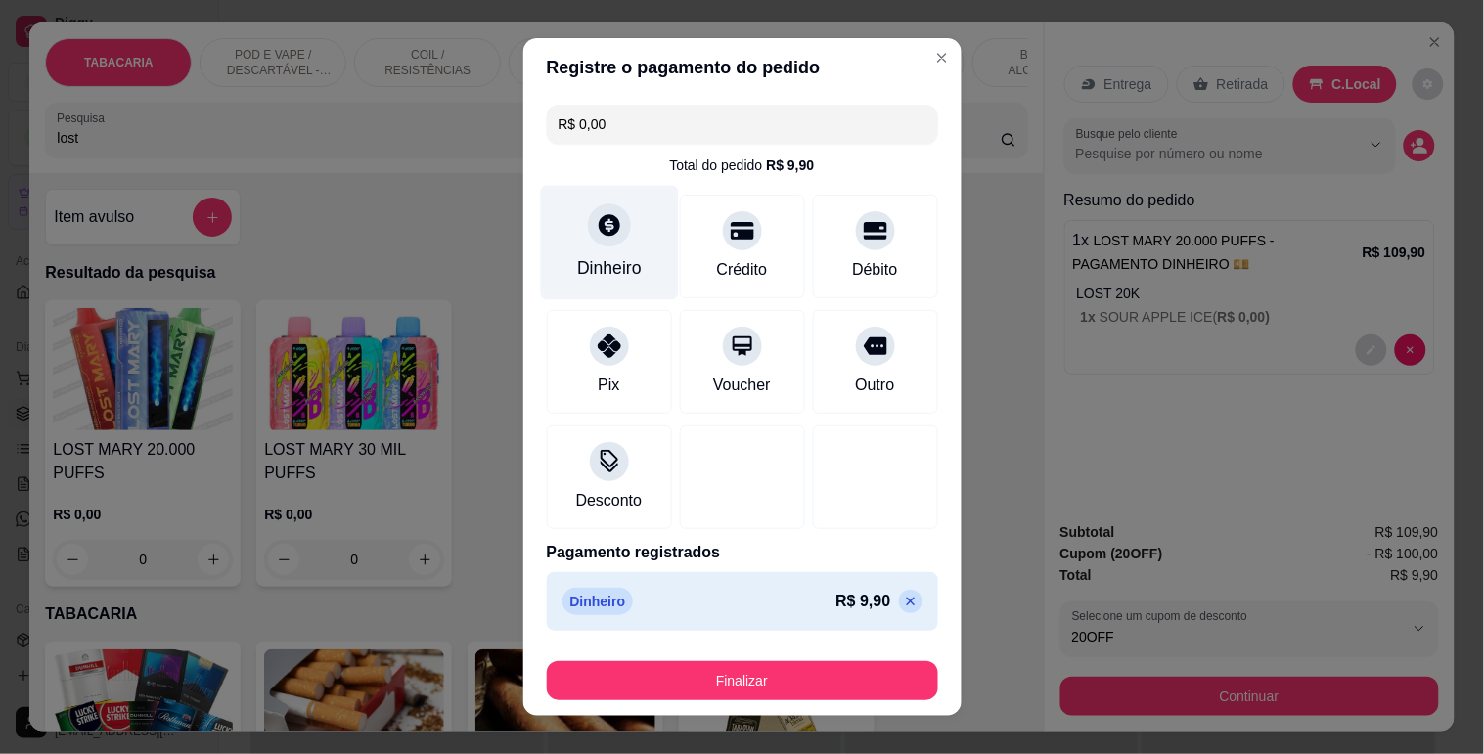
click at [610, 236] on div at bounding box center [609, 224] width 43 height 43
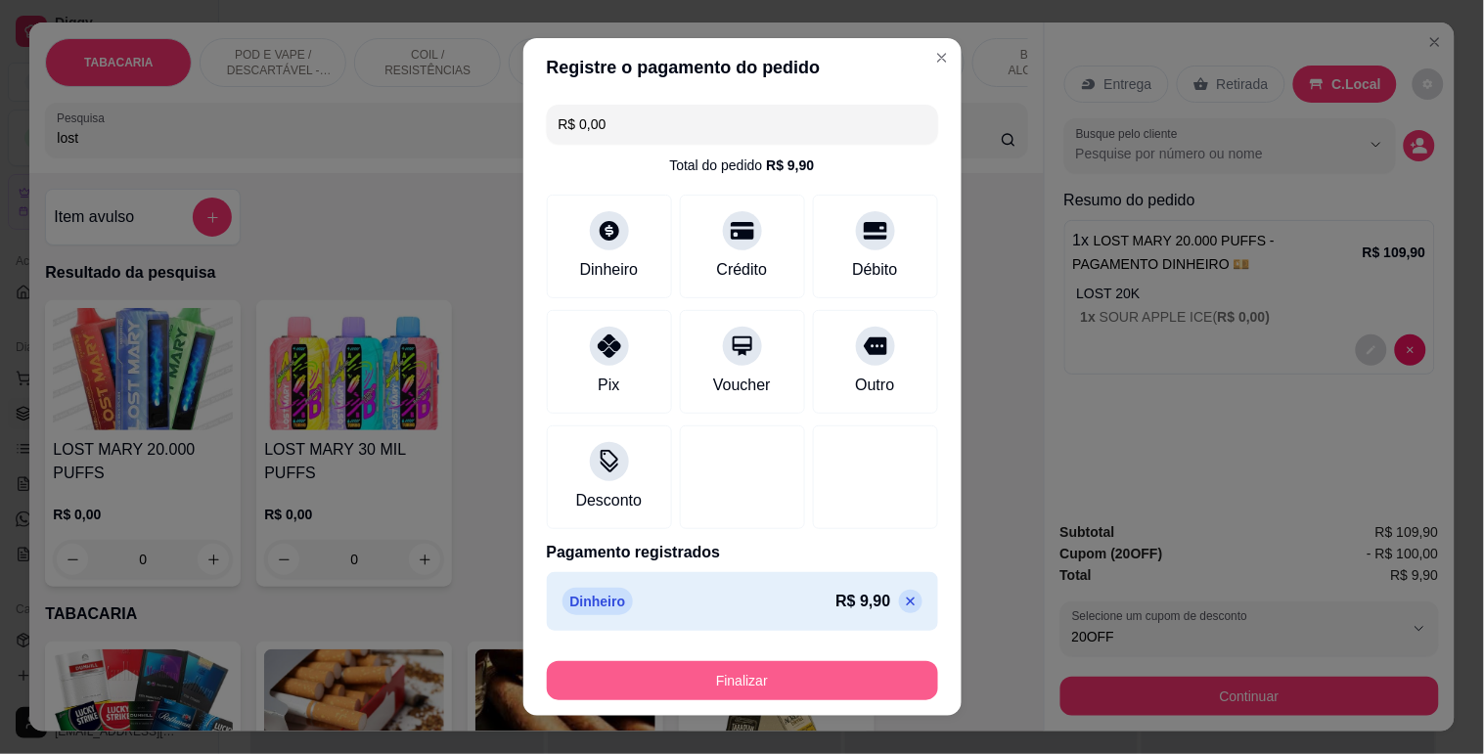
click at [856, 671] on button "Finalizar" at bounding box center [742, 680] width 391 height 39
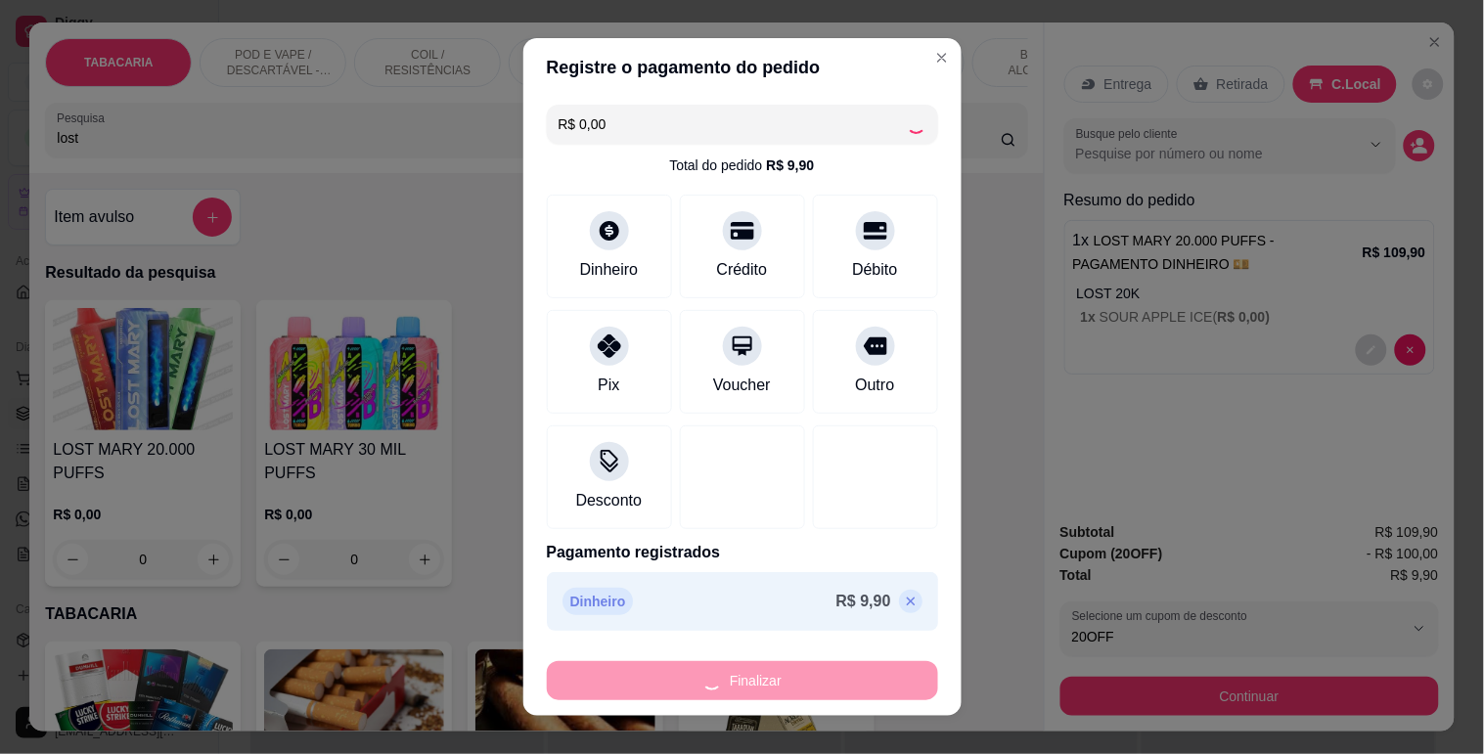
type input "-R$ 9,90"
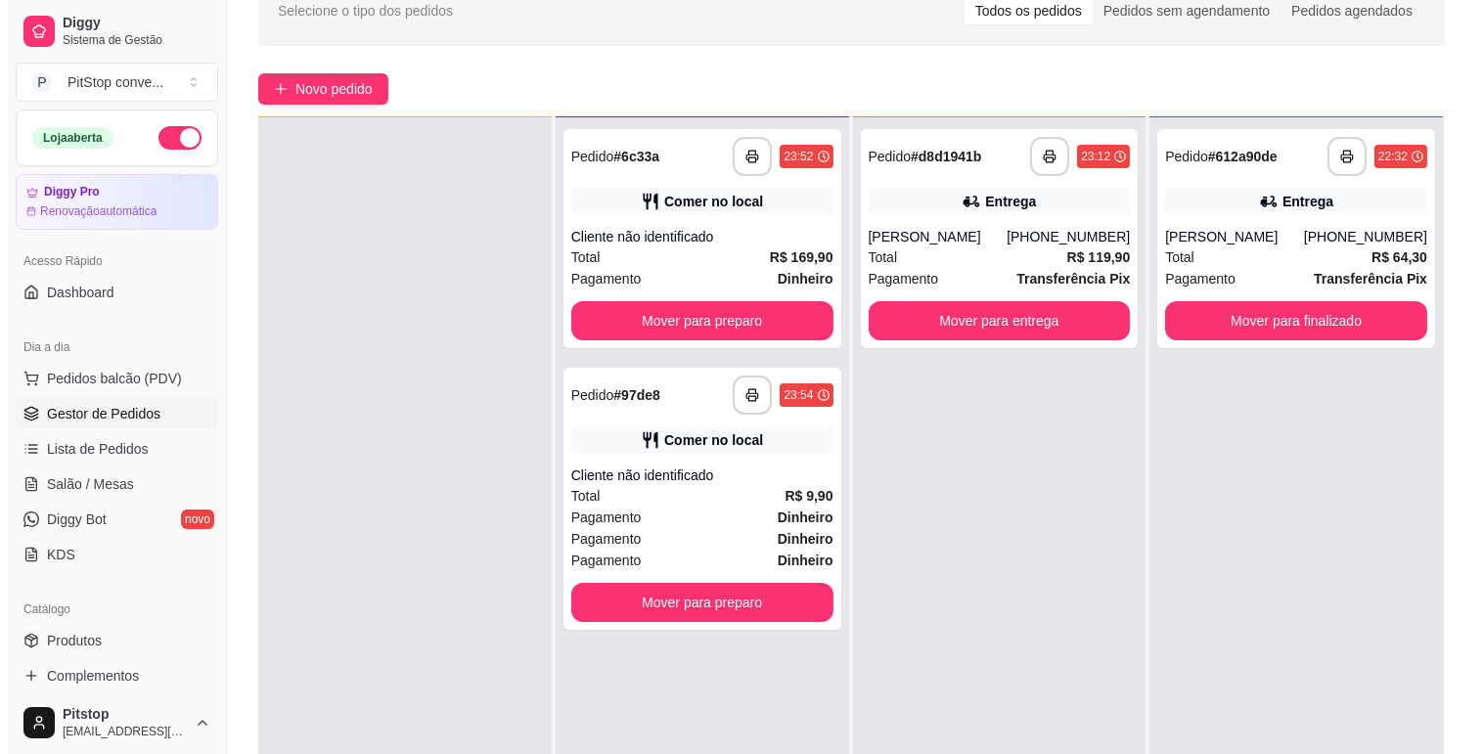
scroll to position [109, 0]
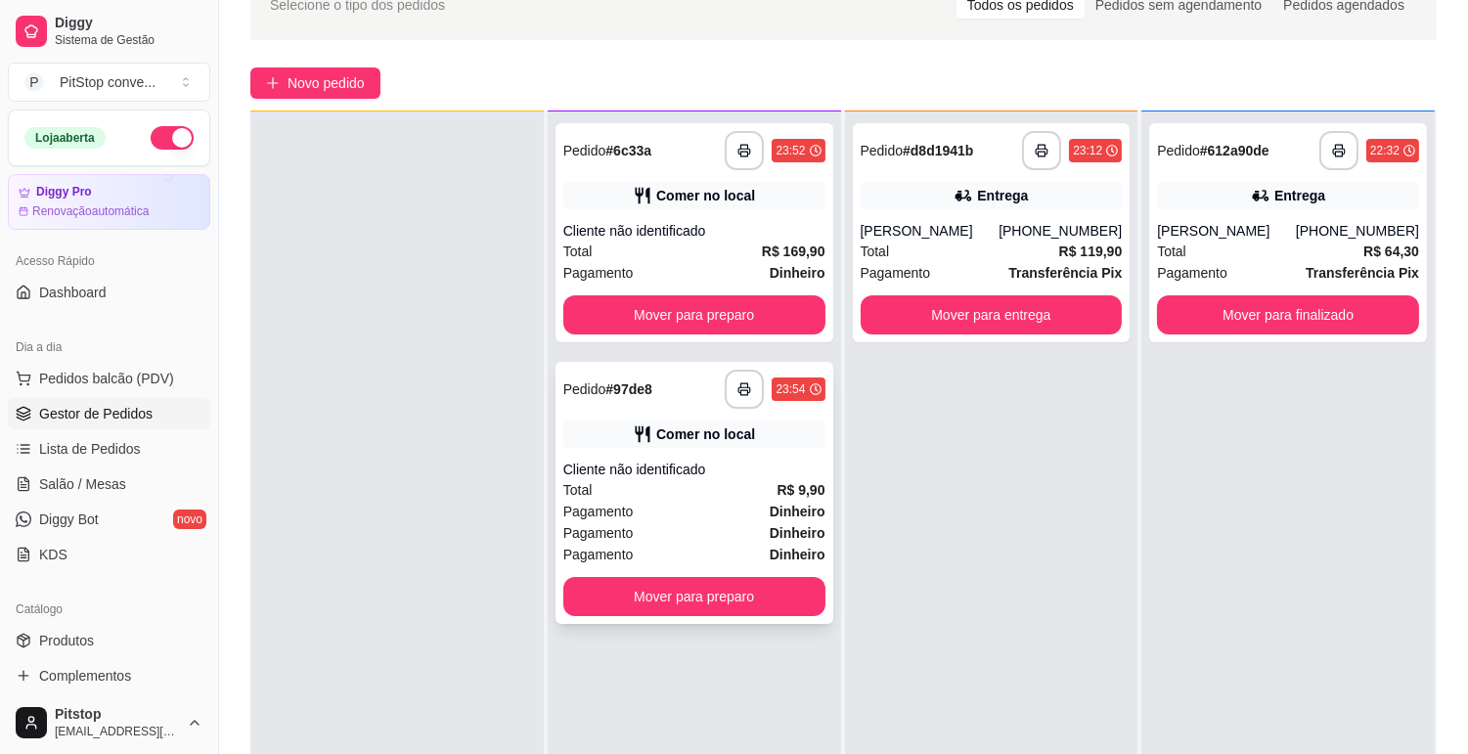
click at [716, 522] on div "Pagamento Dinheiro" at bounding box center [694, 533] width 262 height 22
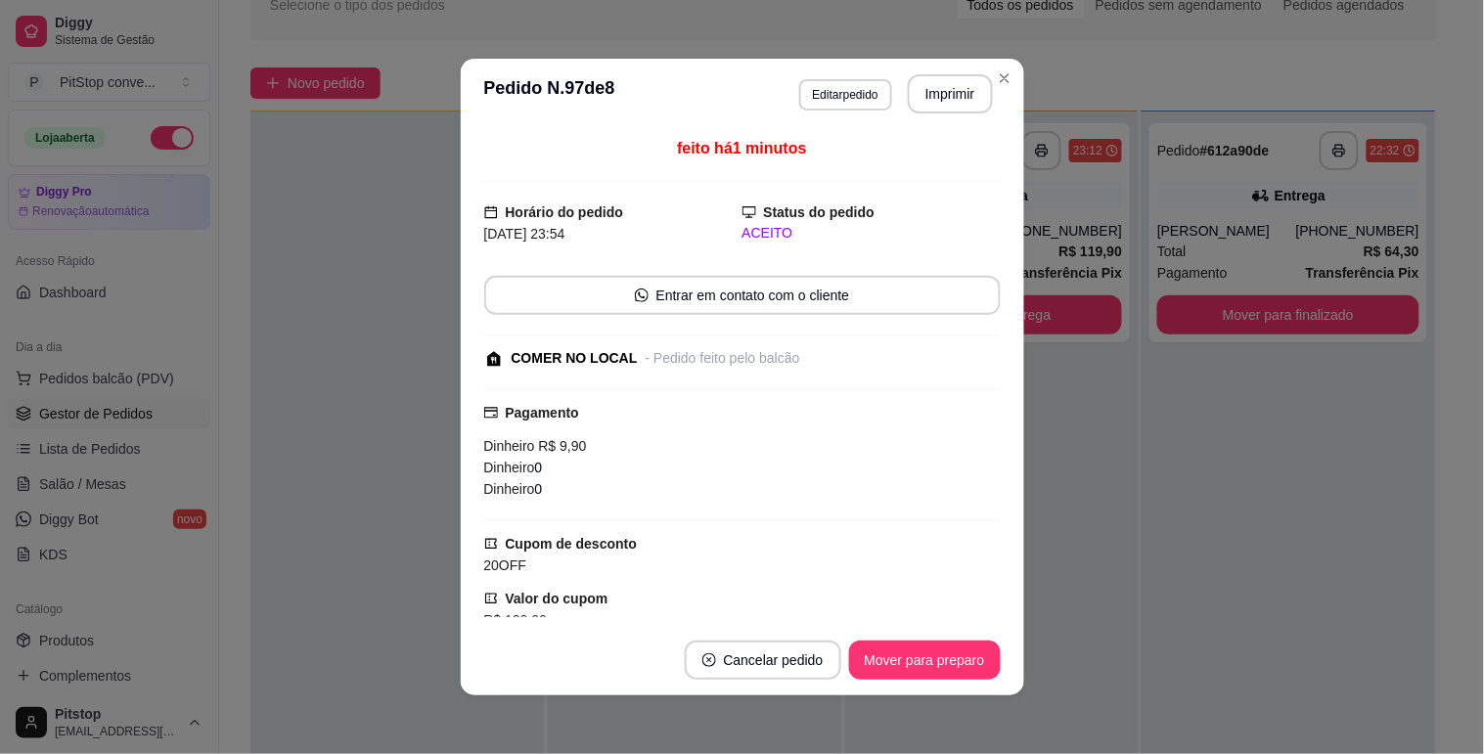
scroll to position [257, 0]
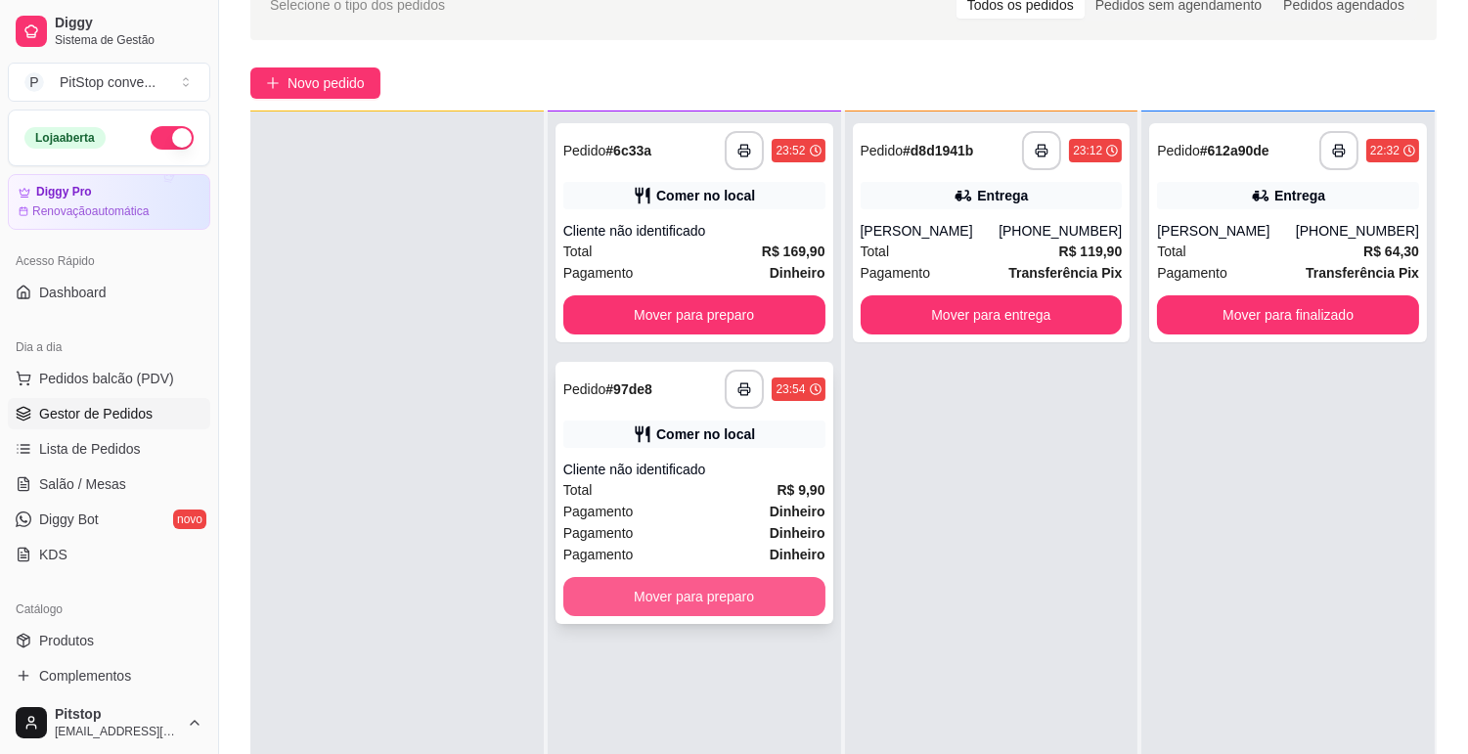
click at [807, 603] on button "Mover para preparo" at bounding box center [694, 596] width 262 height 39
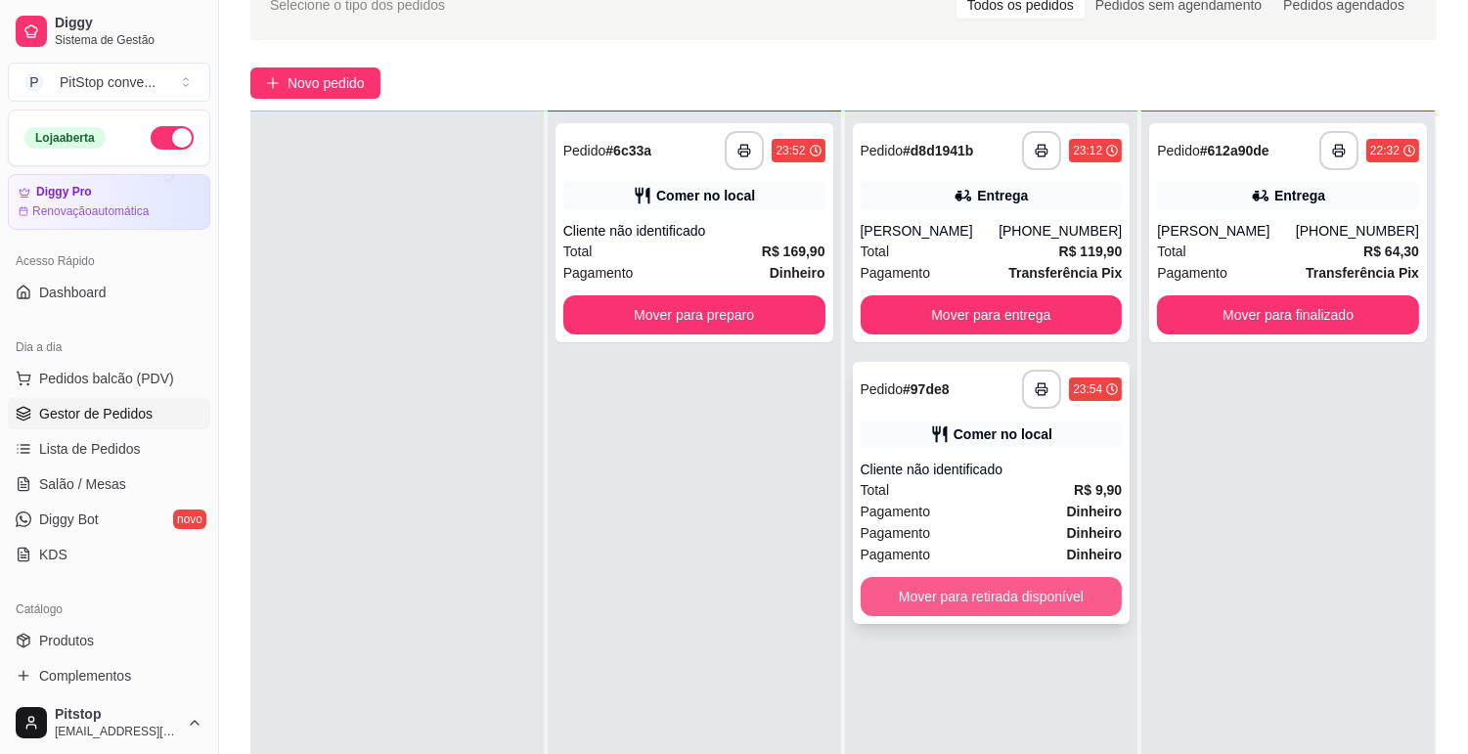
click at [955, 583] on button "Mover para retirada disponível" at bounding box center [992, 596] width 262 height 39
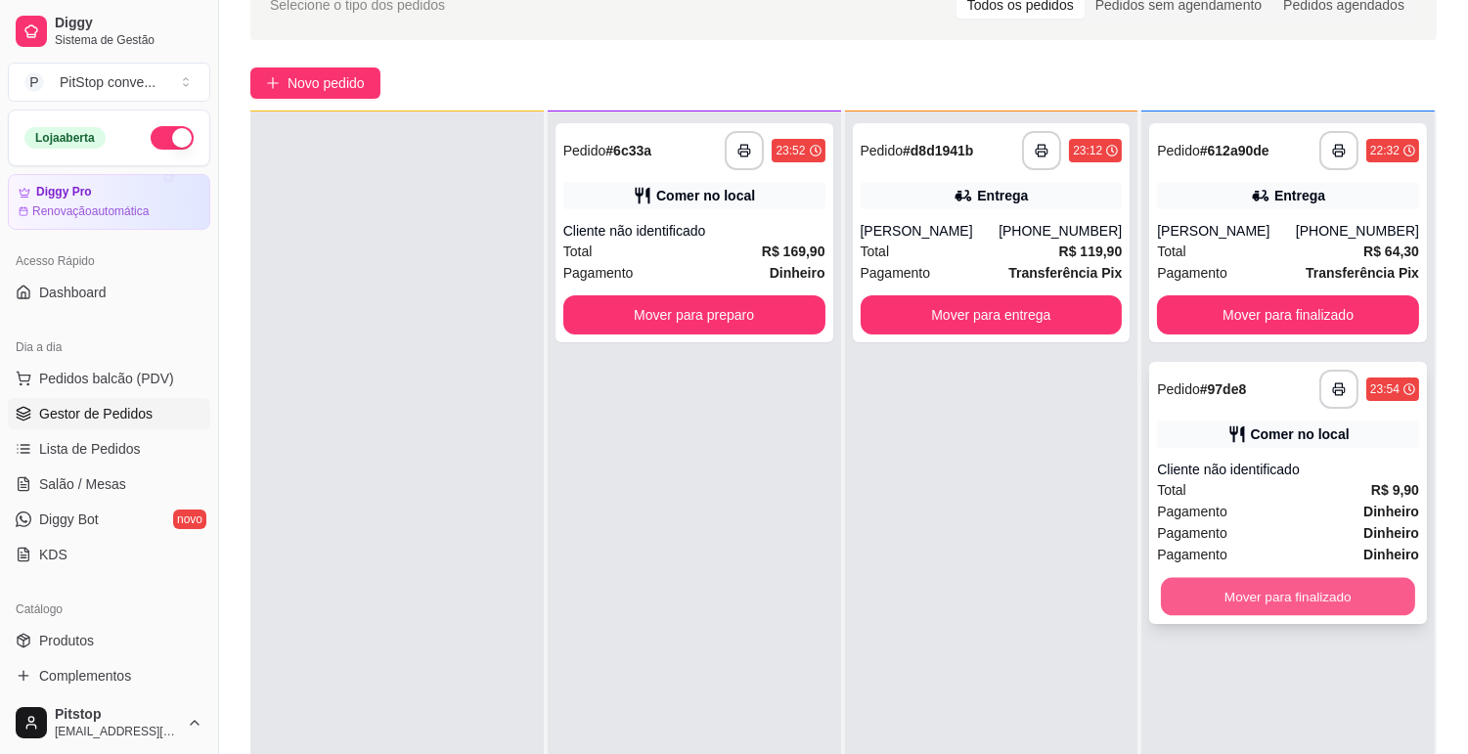
click at [1287, 580] on button "Mover para finalizado" at bounding box center [1288, 597] width 254 height 38
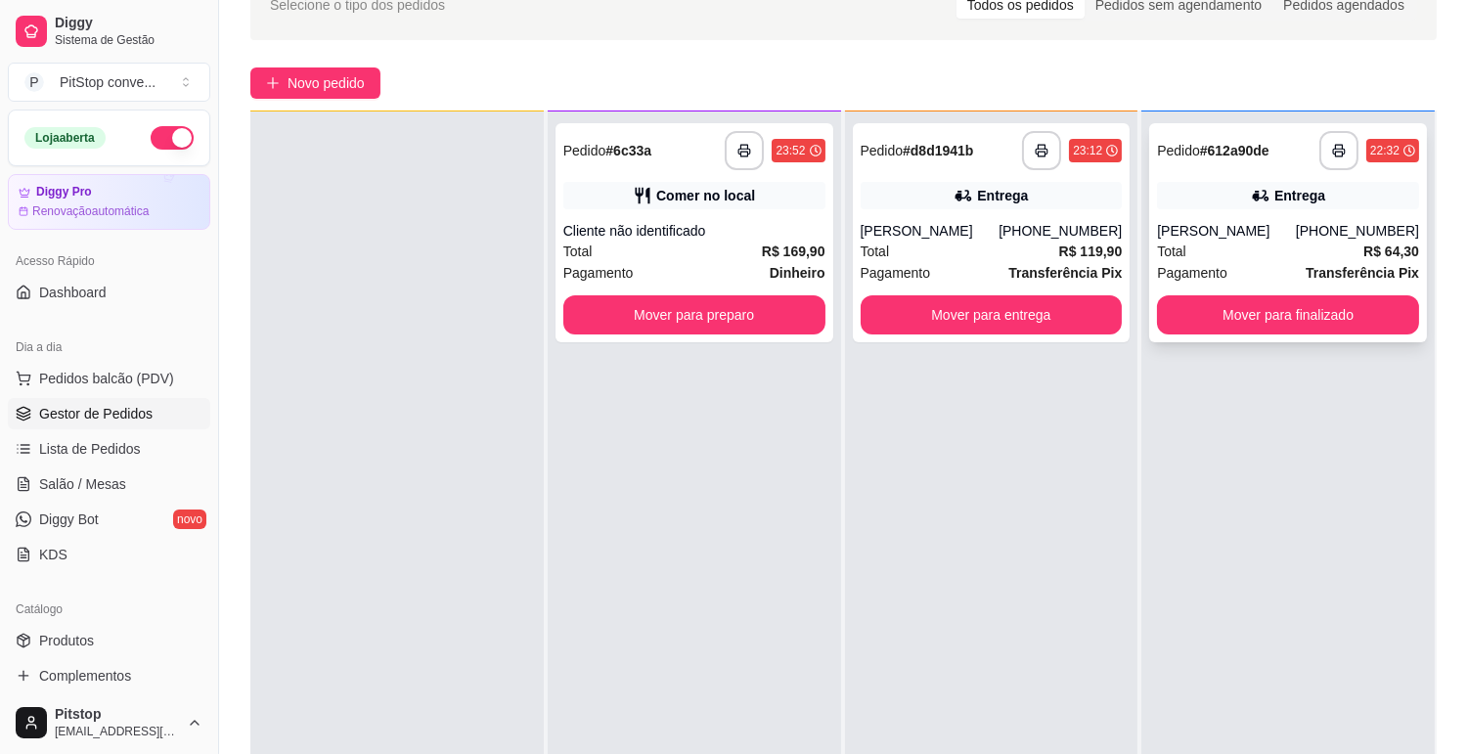
click at [1215, 217] on div "**********" at bounding box center [1288, 232] width 278 height 219
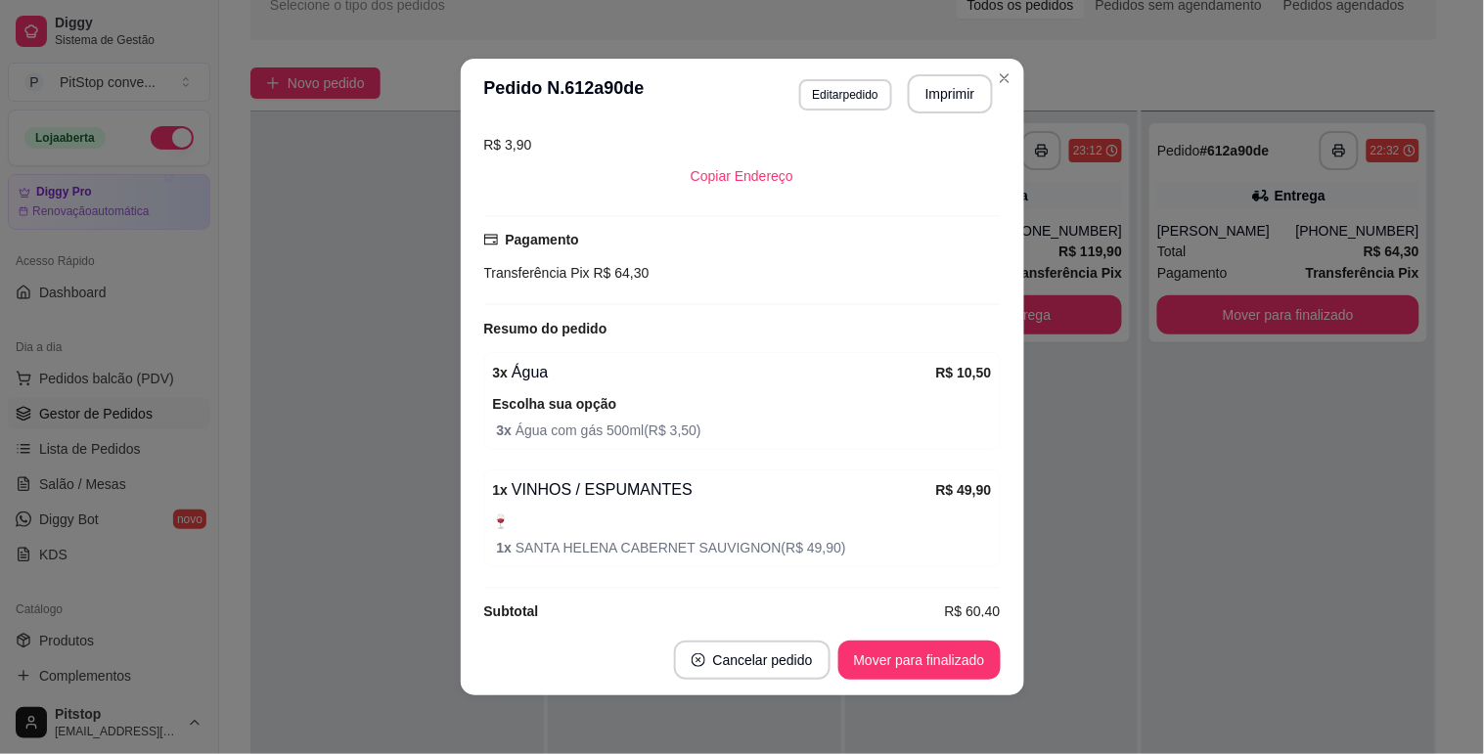
scroll to position [455, 0]
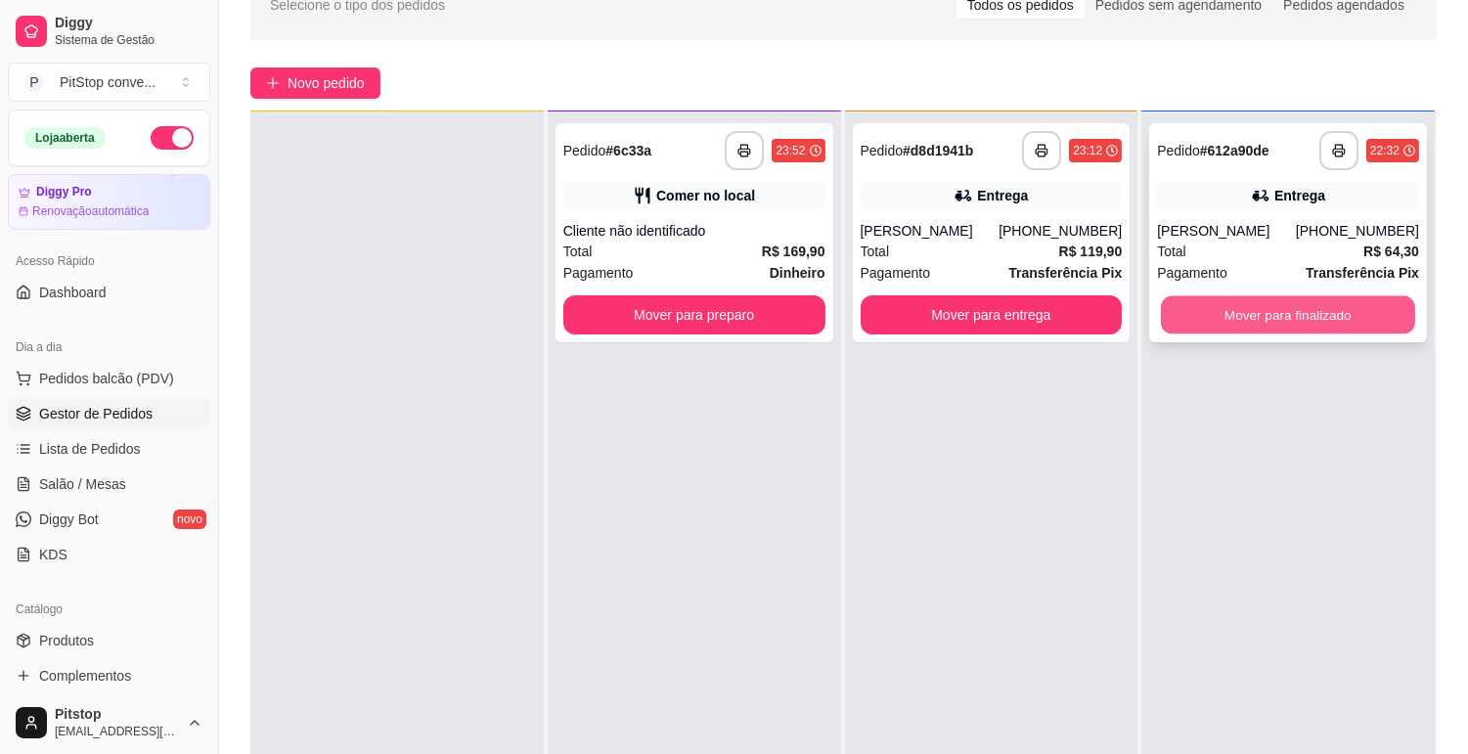
click at [1315, 307] on button "Mover para finalizado" at bounding box center [1288, 315] width 254 height 38
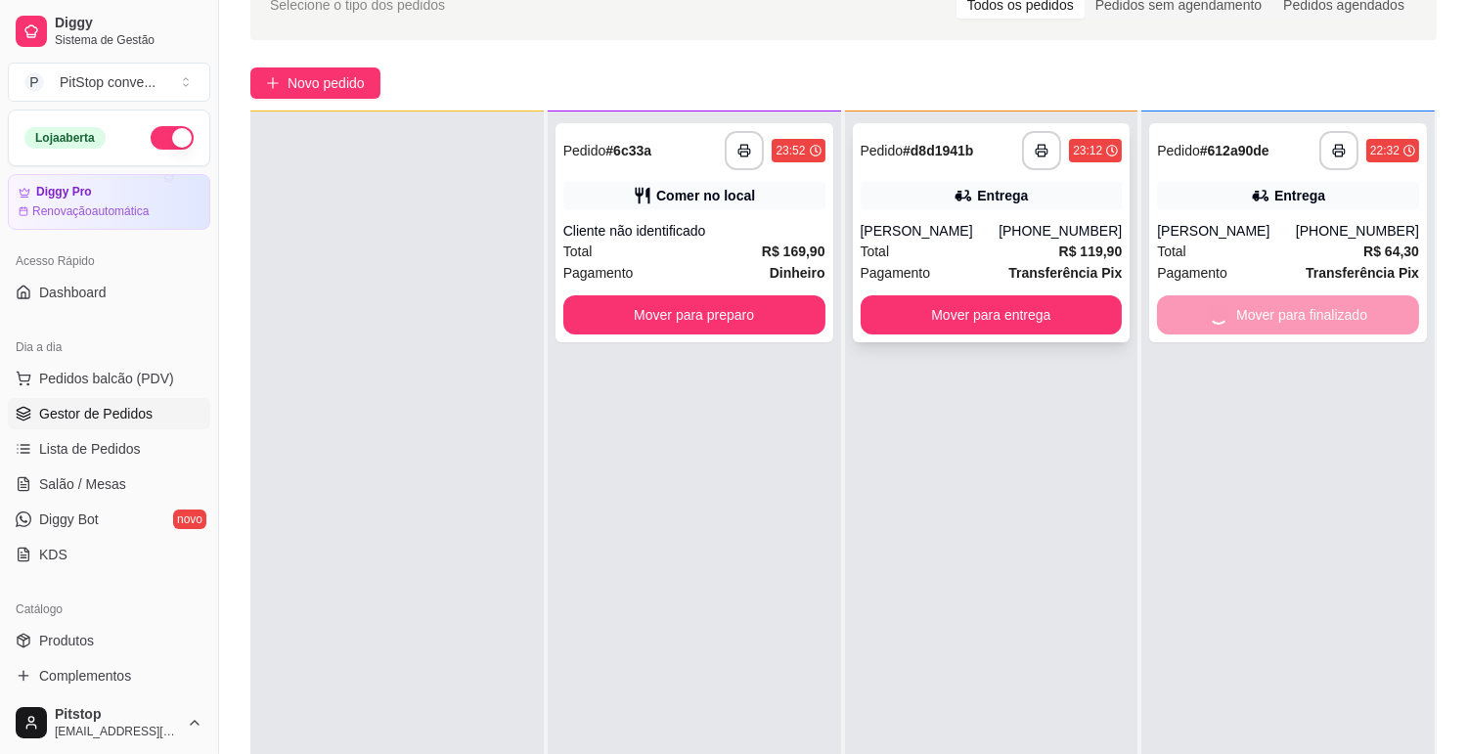
click at [1012, 248] on div "Total R$ 119,90" at bounding box center [992, 252] width 262 height 22
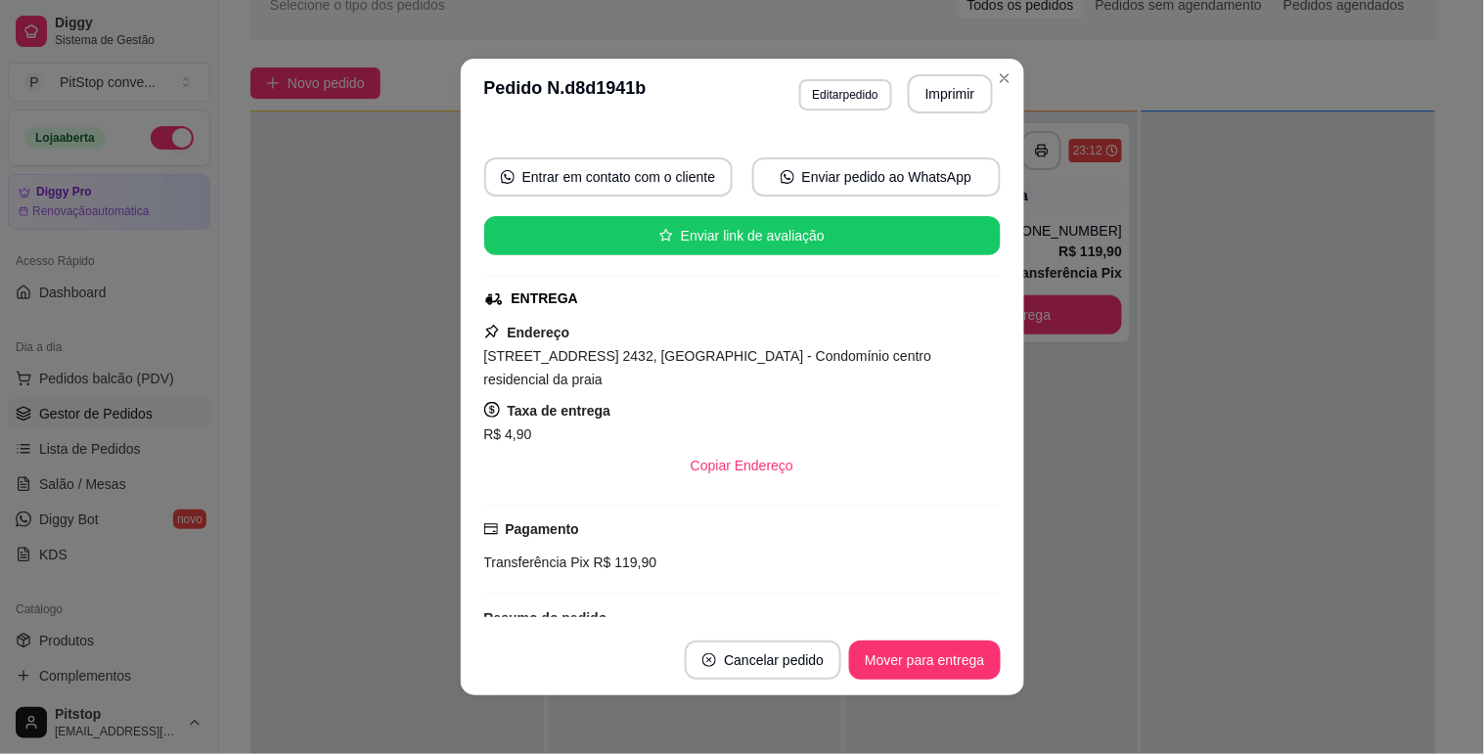
scroll to position [362, 0]
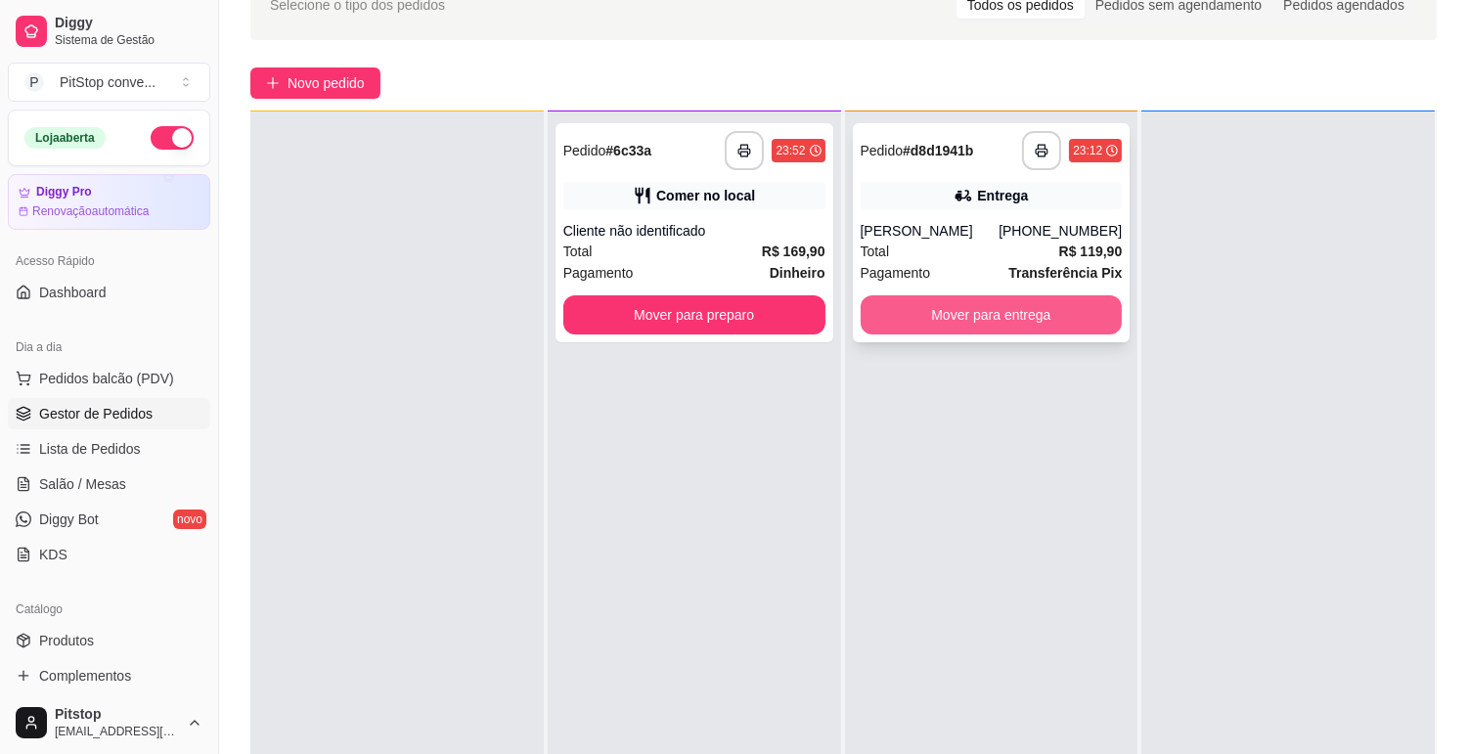
click at [1025, 328] on button "Mover para entrega" at bounding box center [992, 314] width 262 height 39
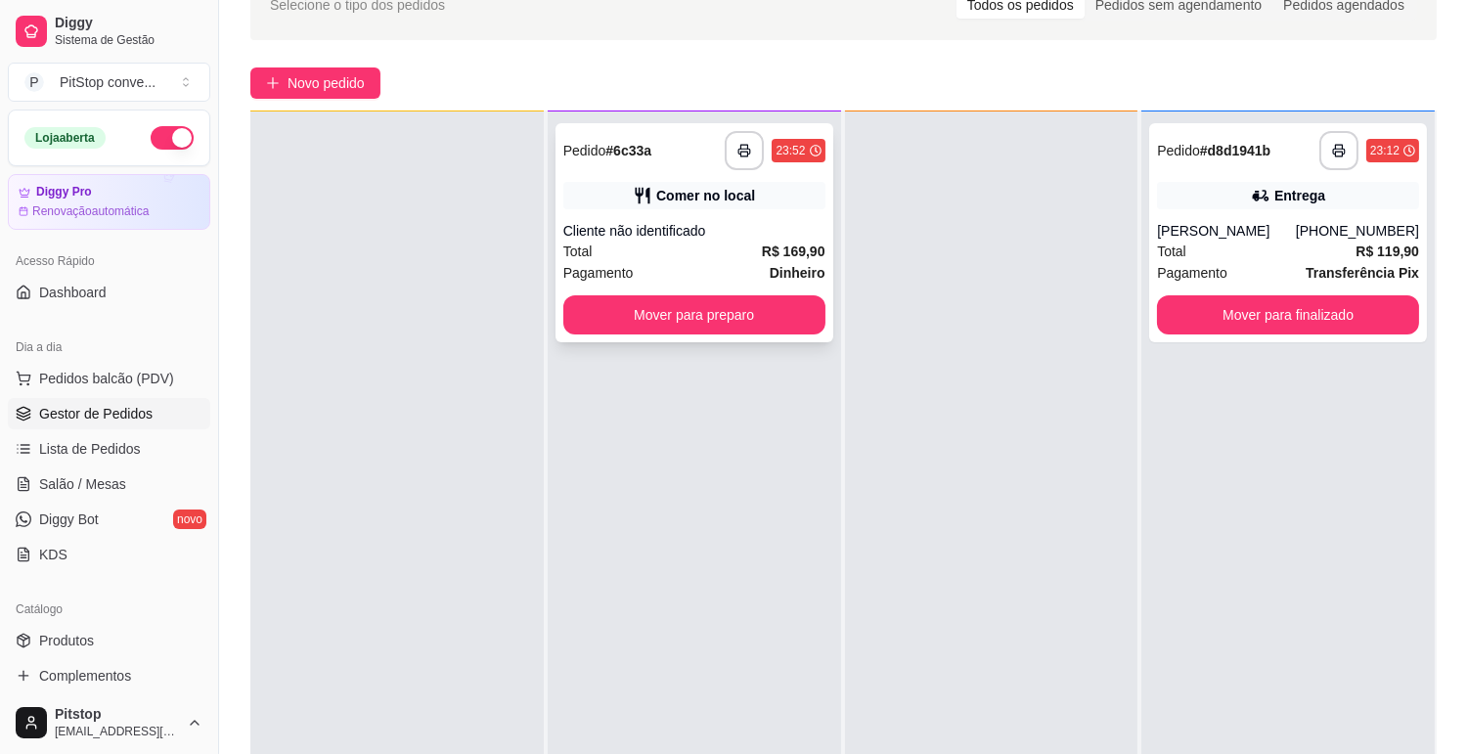
click at [653, 262] on div "Pagamento Dinheiro" at bounding box center [694, 273] width 262 height 22
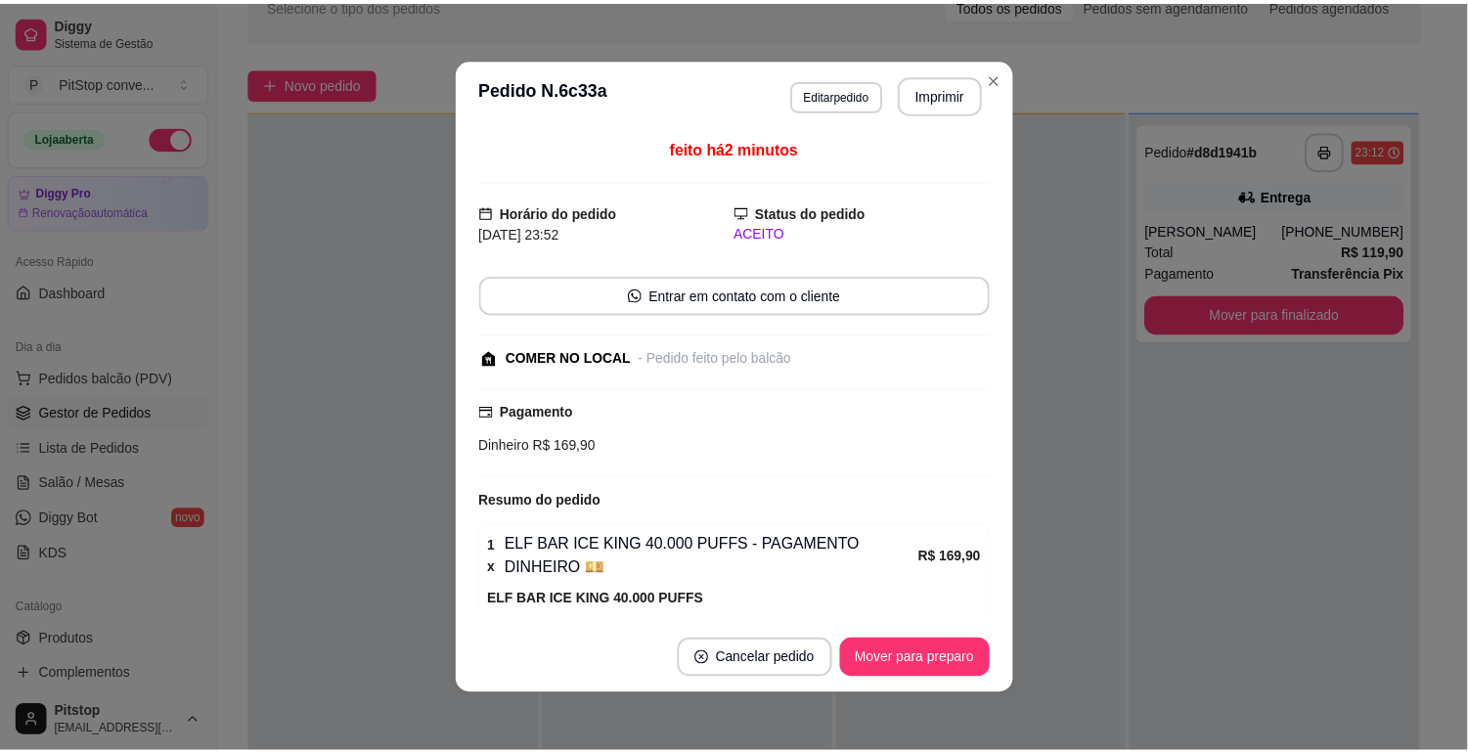
scroll to position [108, 0]
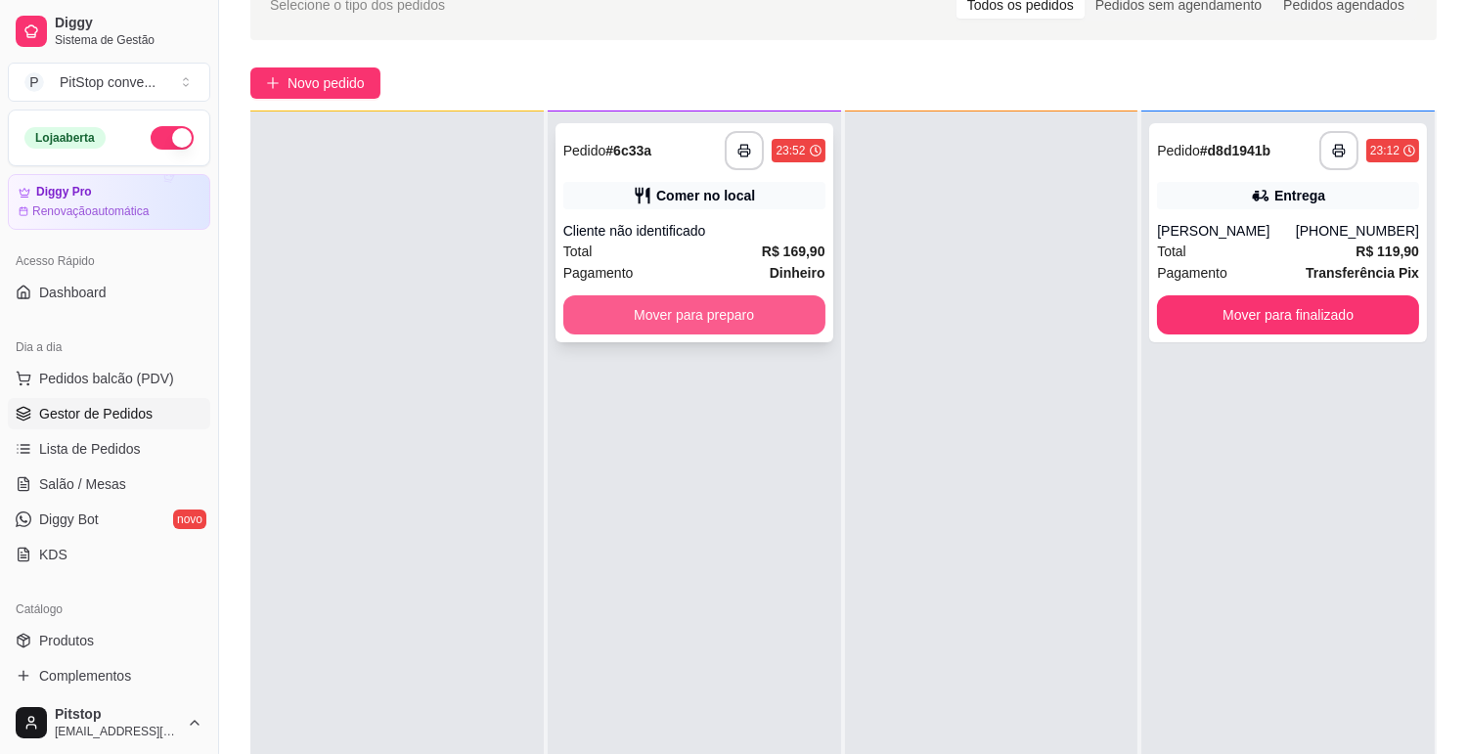
click at [725, 301] on button "Mover para preparo" at bounding box center [694, 314] width 262 height 39
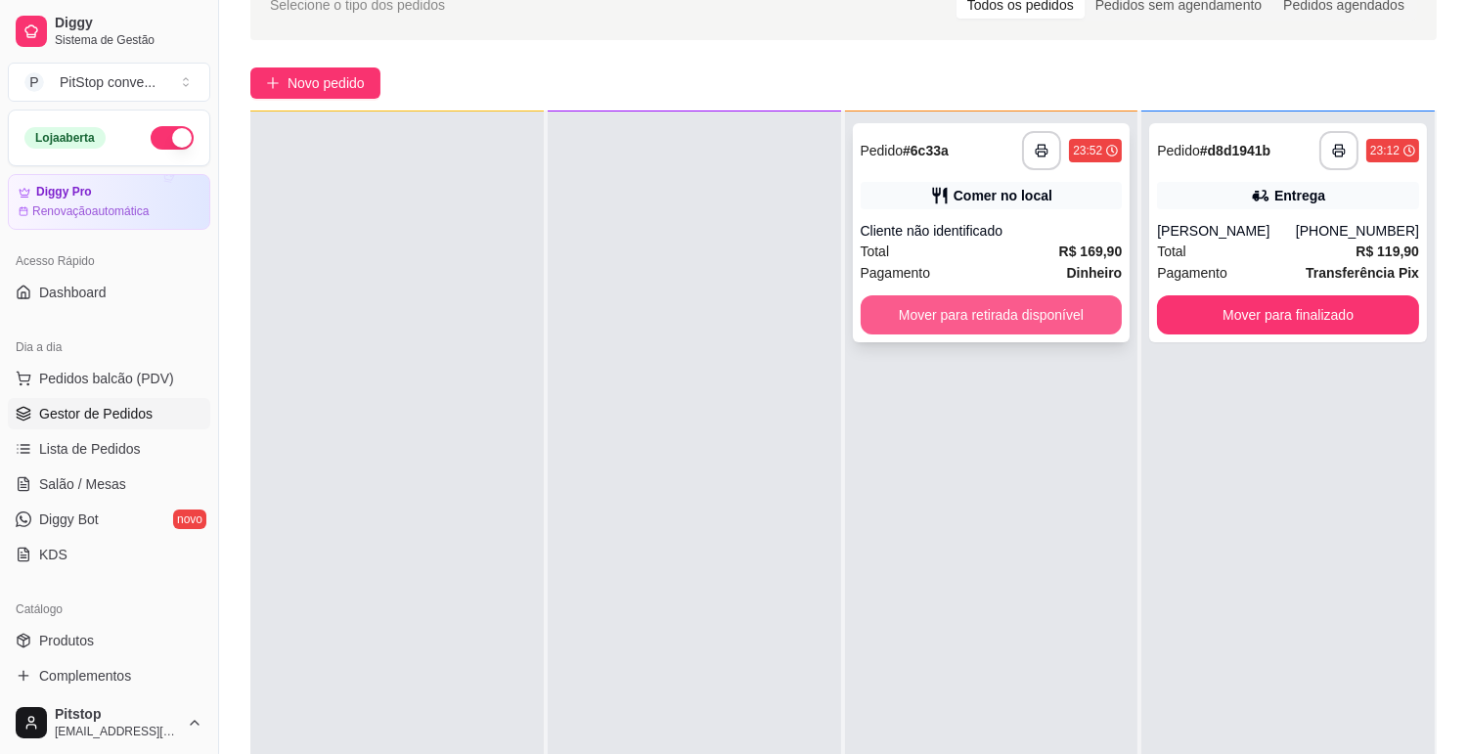
click at [955, 316] on button "Mover para retirada disponível" at bounding box center [992, 314] width 262 height 39
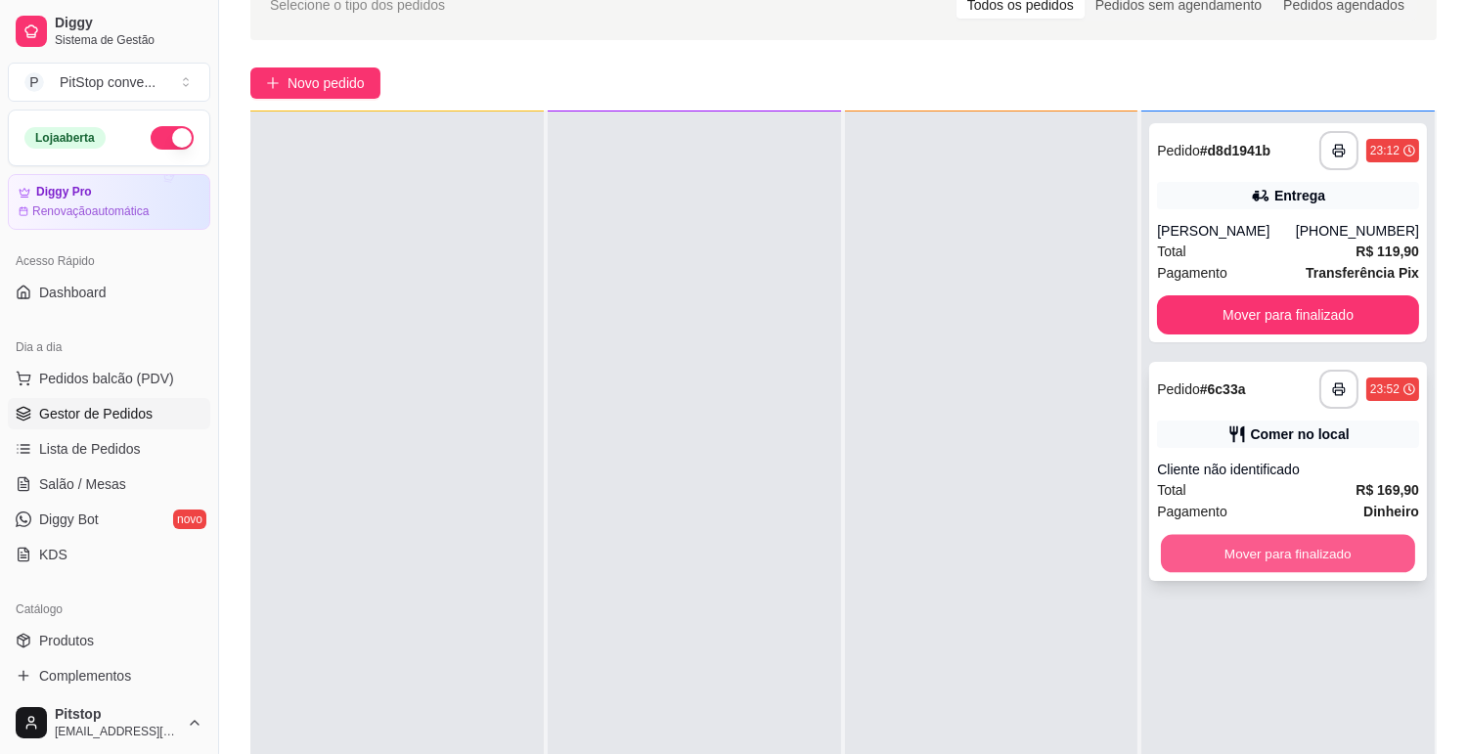
click at [1258, 539] on button "Mover para finalizado" at bounding box center [1288, 554] width 254 height 38
